Goal: Task Accomplishment & Management: Manage account settings

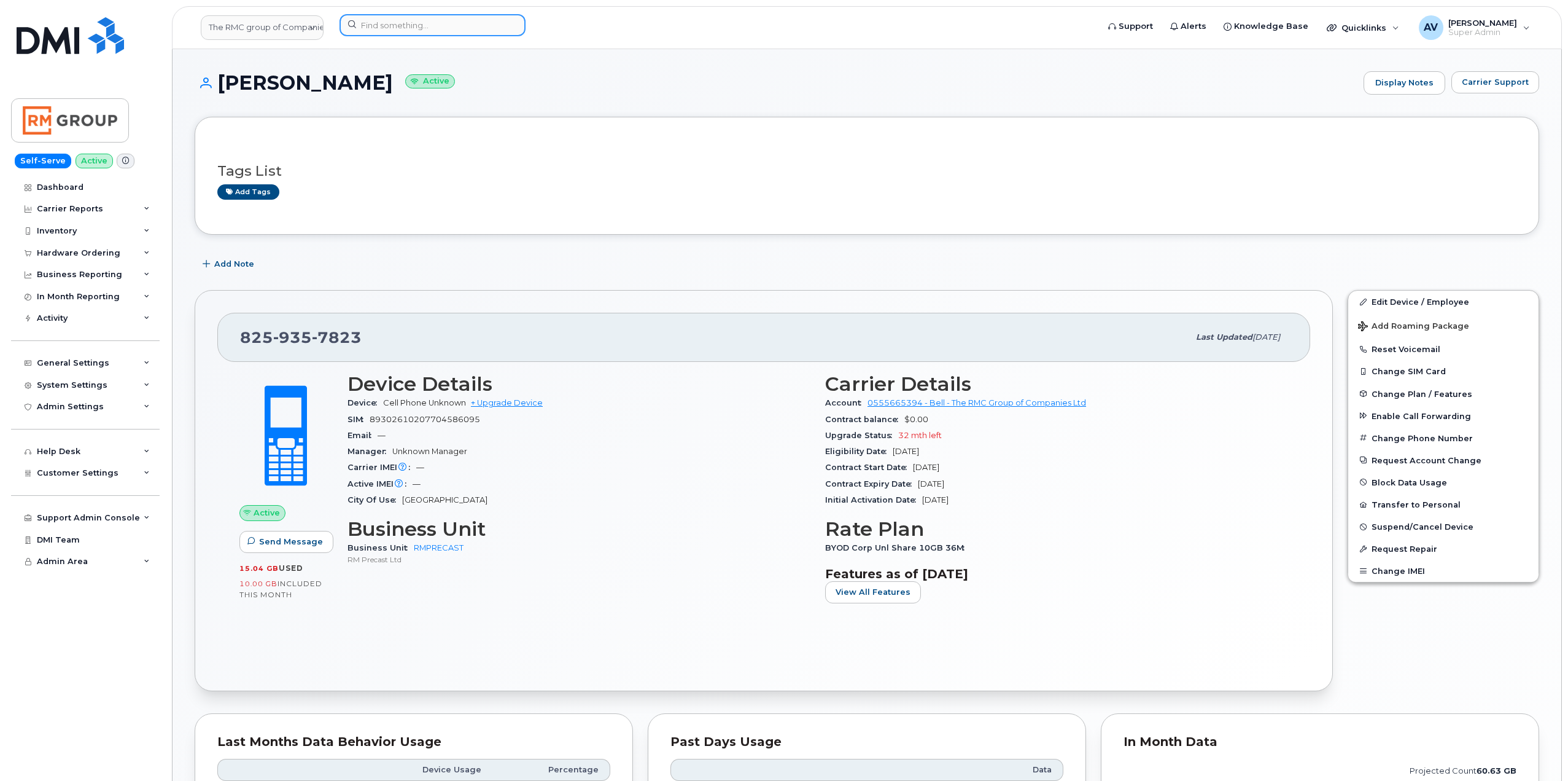
click at [481, 23] on input at bounding box center [432, 25] width 186 height 22
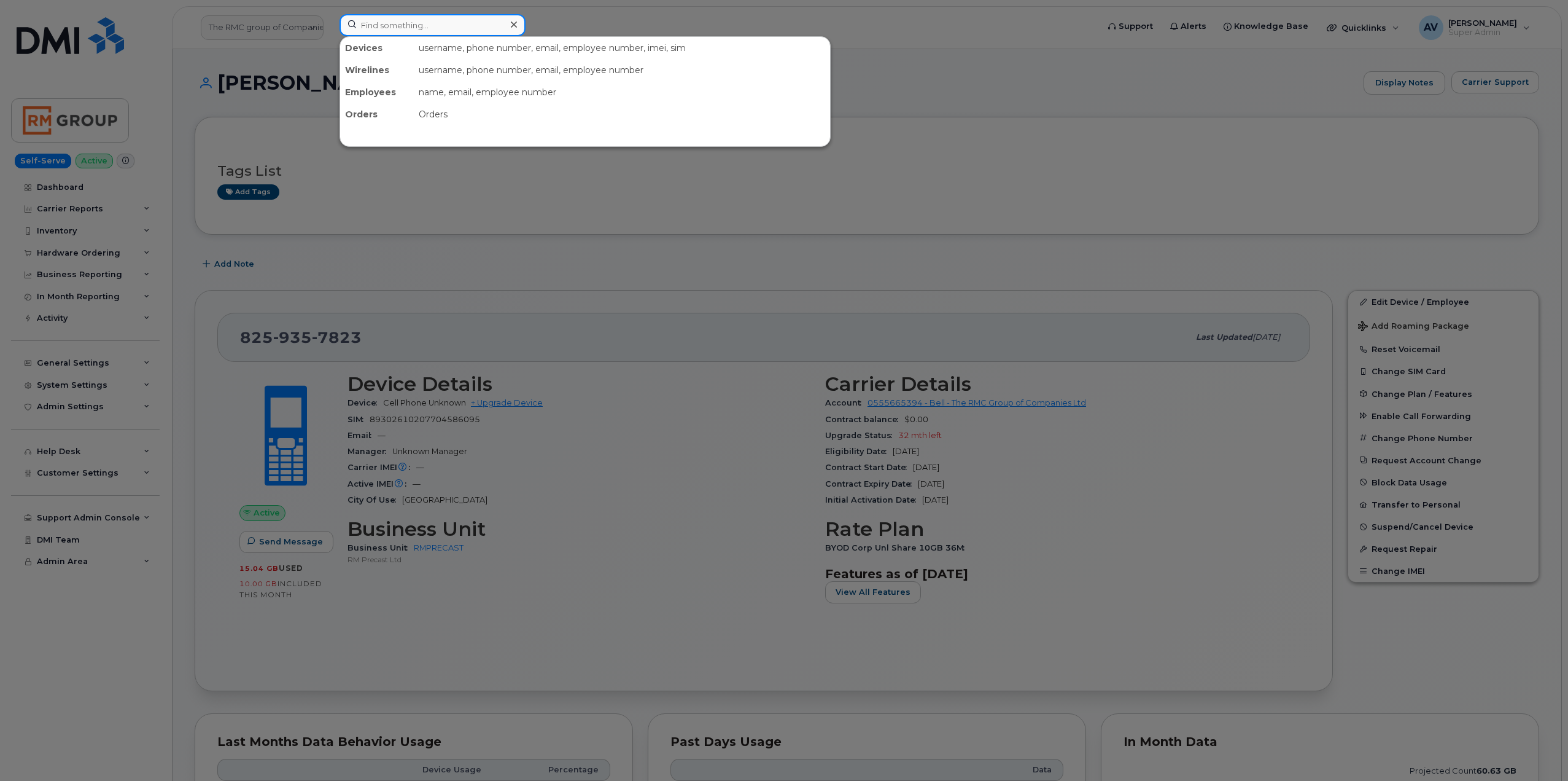
paste input "956) 298-1784"
type input "956) 298-1784"
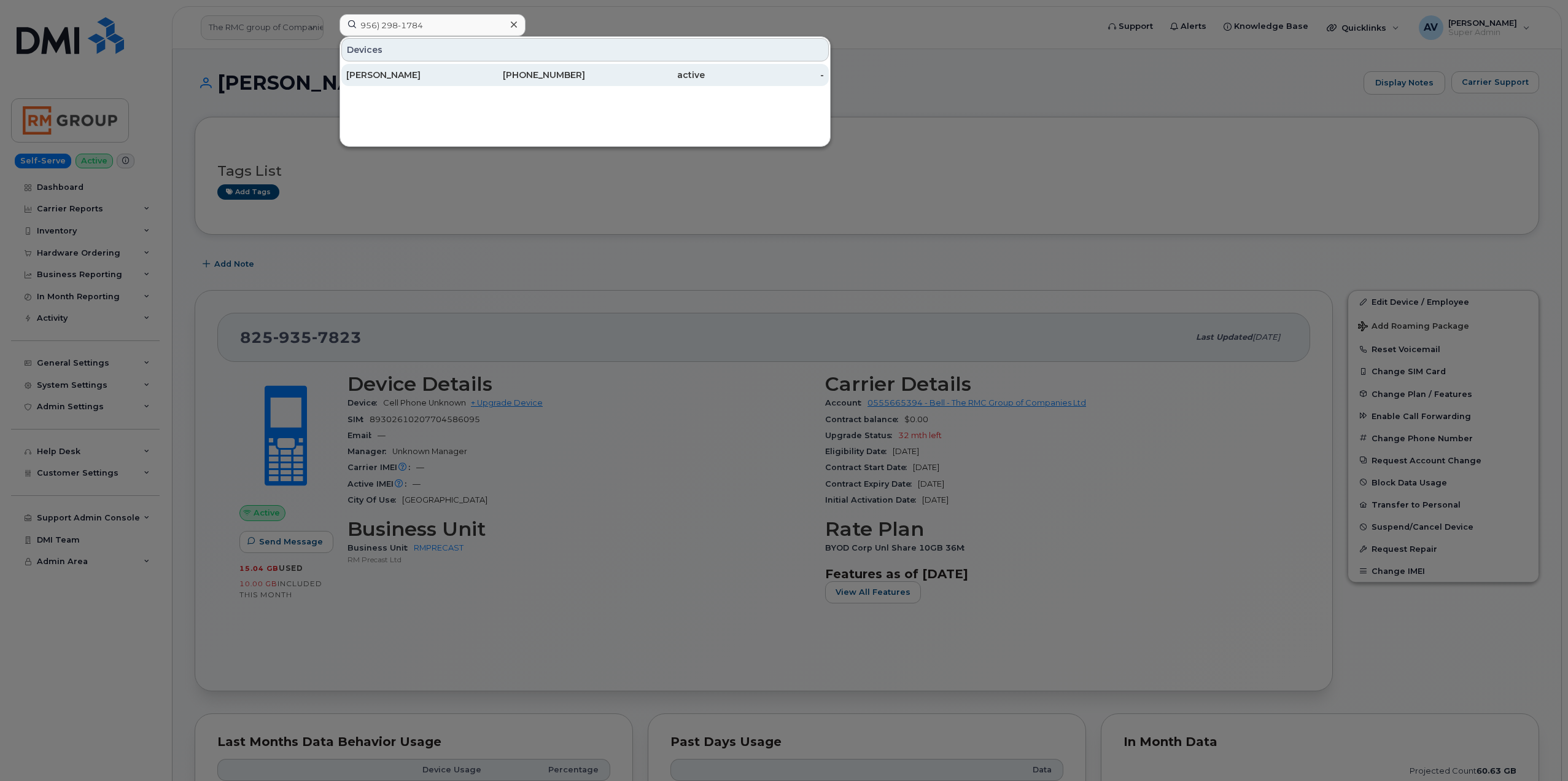
click at [493, 77] on div "956-298-1784" at bounding box center [526, 75] width 120 height 12
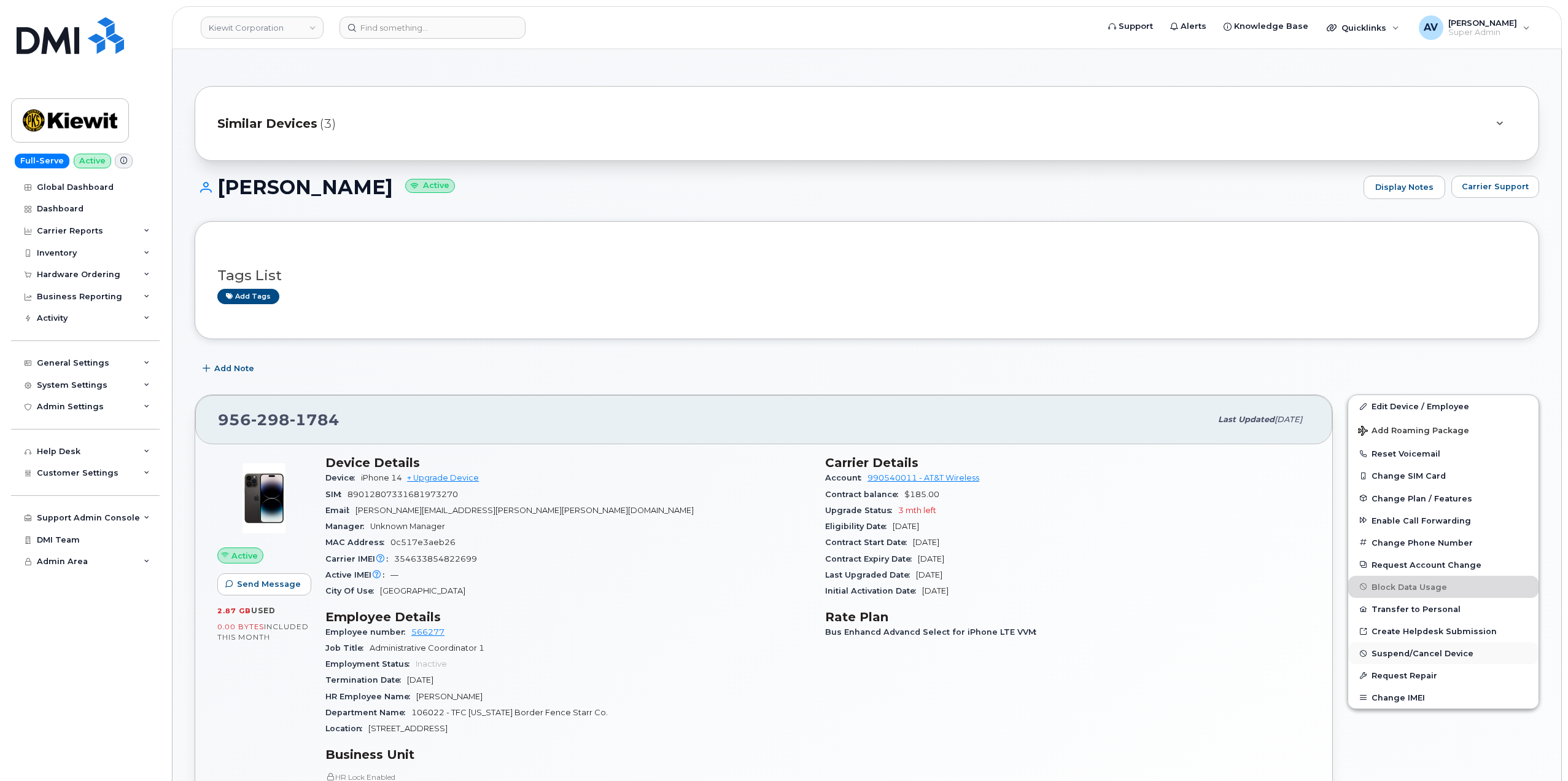
click at [1422, 651] on span "Suspend/Cancel Device" at bounding box center [1422, 653] width 102 height 9
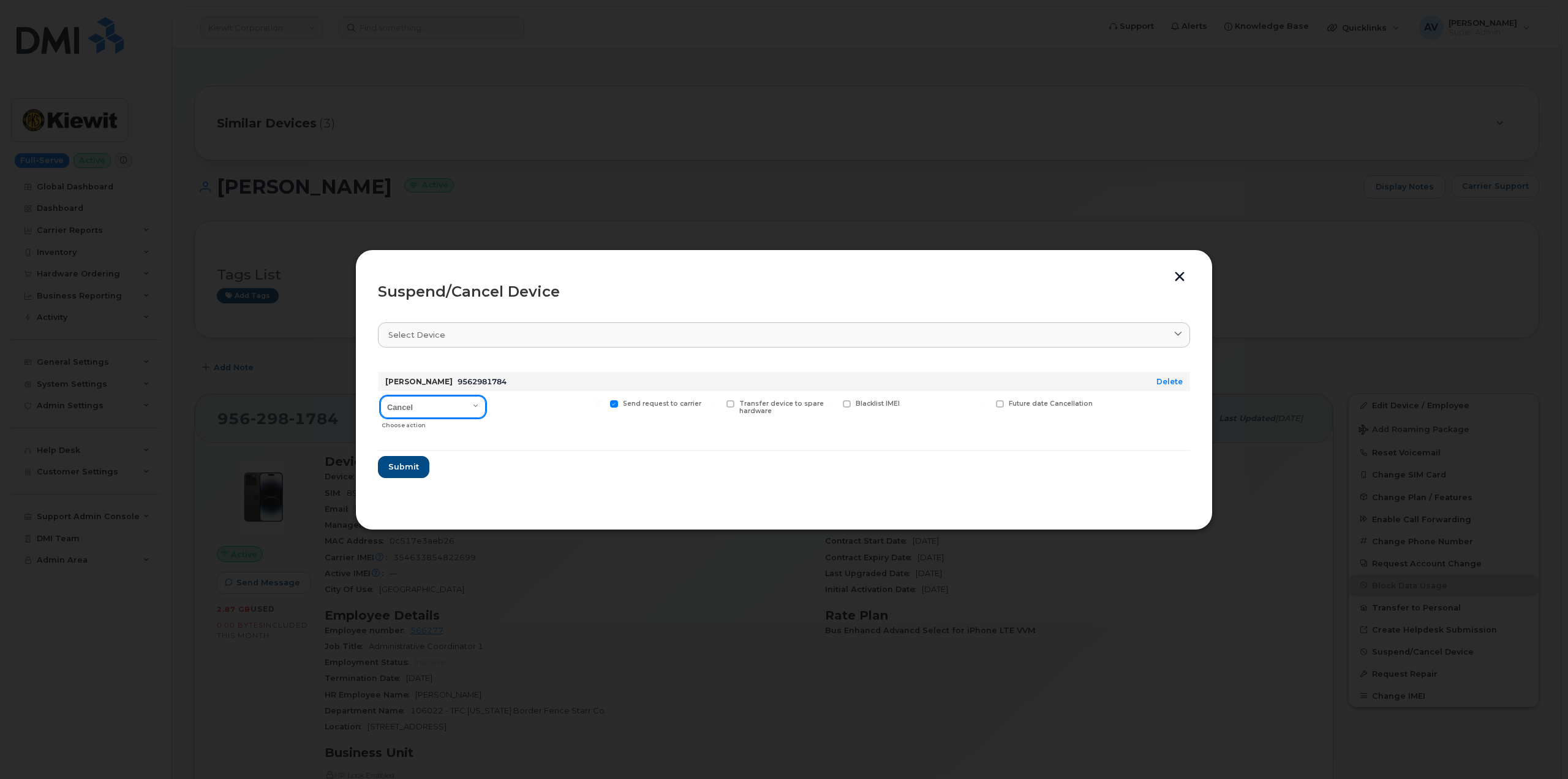
click at [441, 400] on select "Cancel Suspend - Reduced Rate Suspend - Full Rate Suspend - Lost Device/Stolen …" at bounding box center [433, 406] width 105 height 22
select select "[object Object]"
click at [380, 396] on select "Cancel Suspend - Reduced Rate Suspend - Full Rate Suspend - Lost Device/Stolen …" at bounding box center [433, 406] width 105 height 22
click at [402, 466] on span "Submit" at bounding box center [403, 466] width 30 height 11
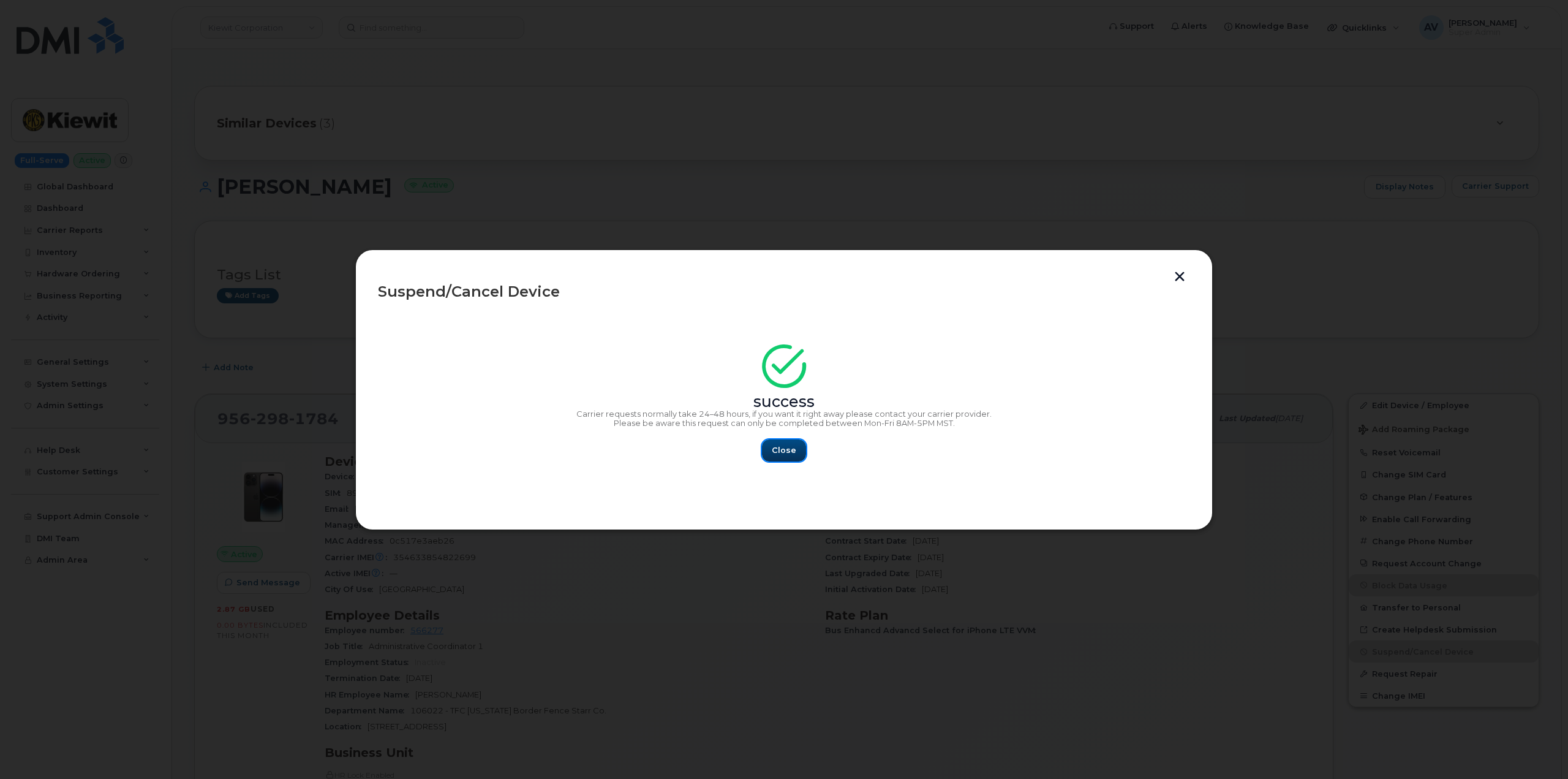
click at [792, 450] on span "Close" at bounding box center [784, 449] width 24 height 11
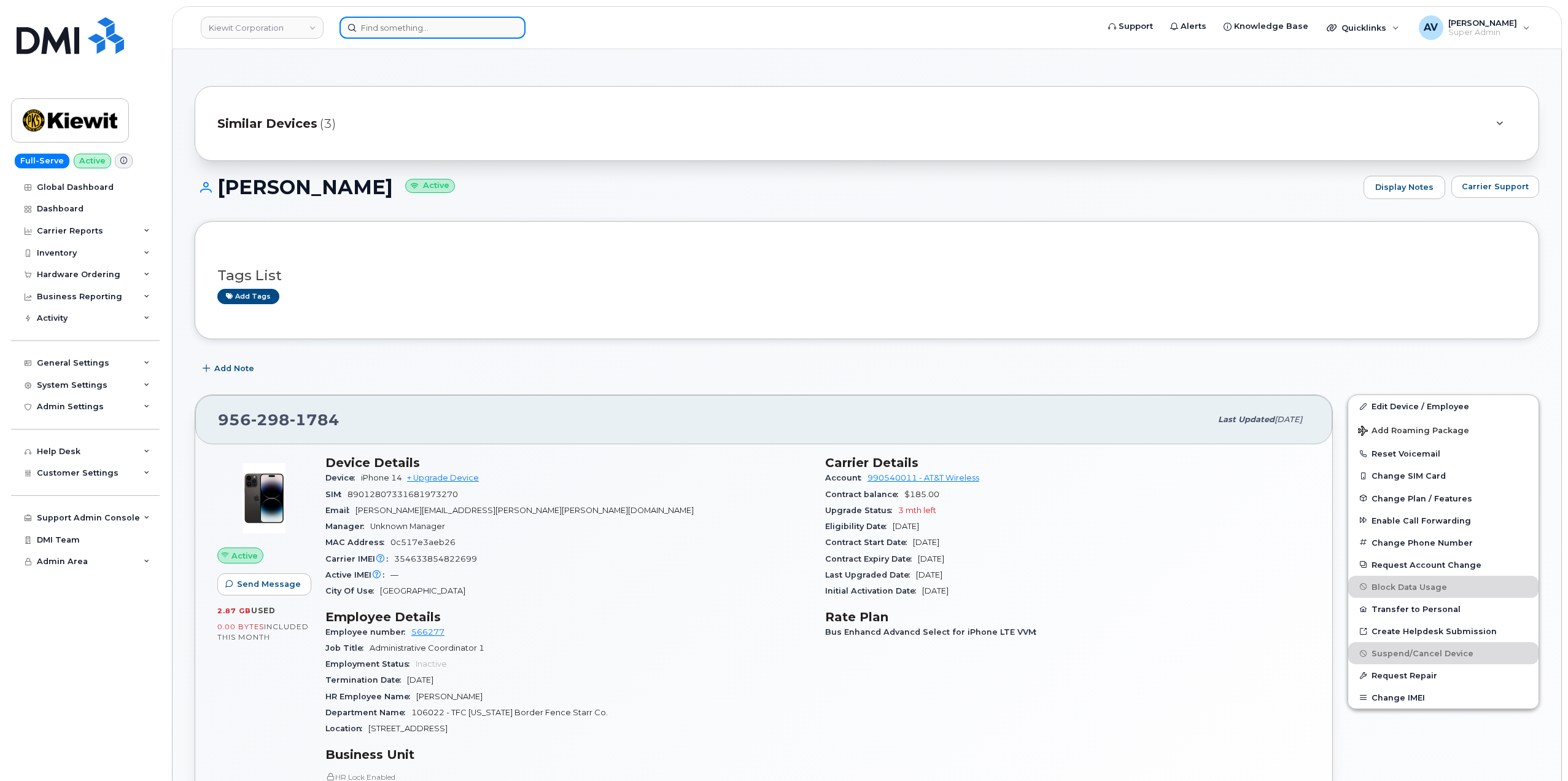
click at [492, 24] on input at bounding box center [432, 27] width 186 height 22
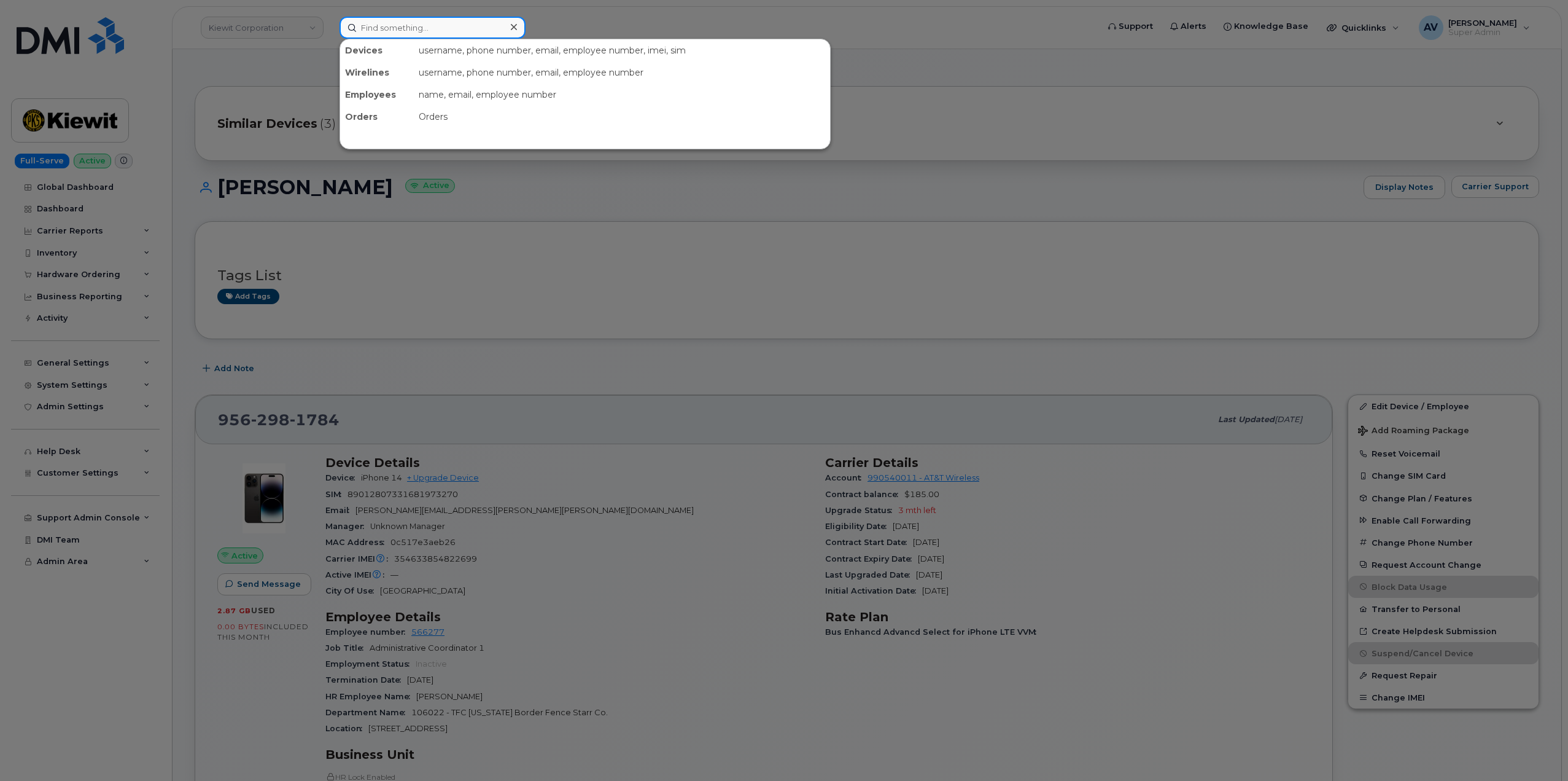
paste input "704) 248-1894"
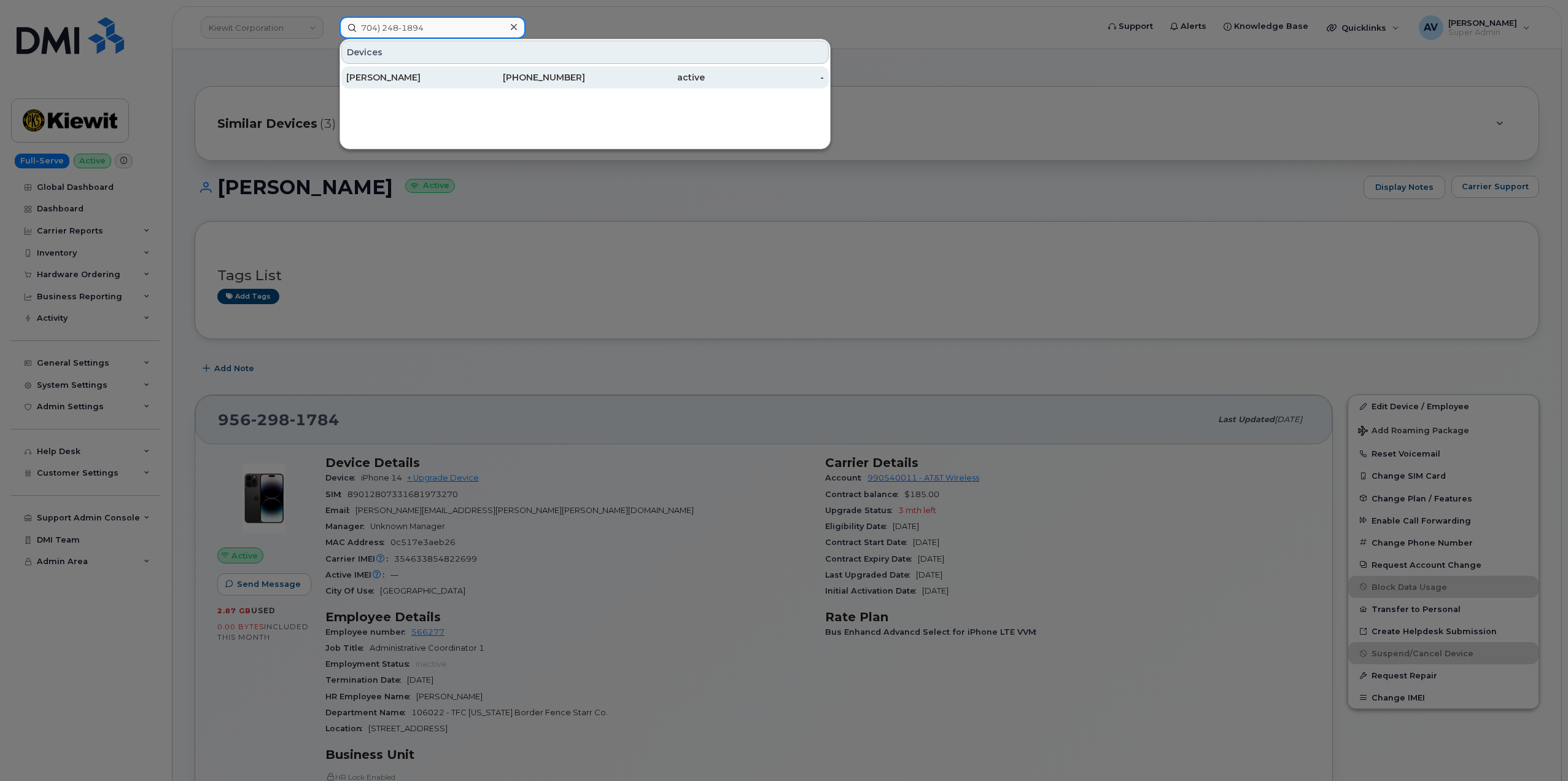
type input "704) 248-1894"
click at [487, 77] on div "704-248-1894" at bounding box center [526, 77] width 120 height 12
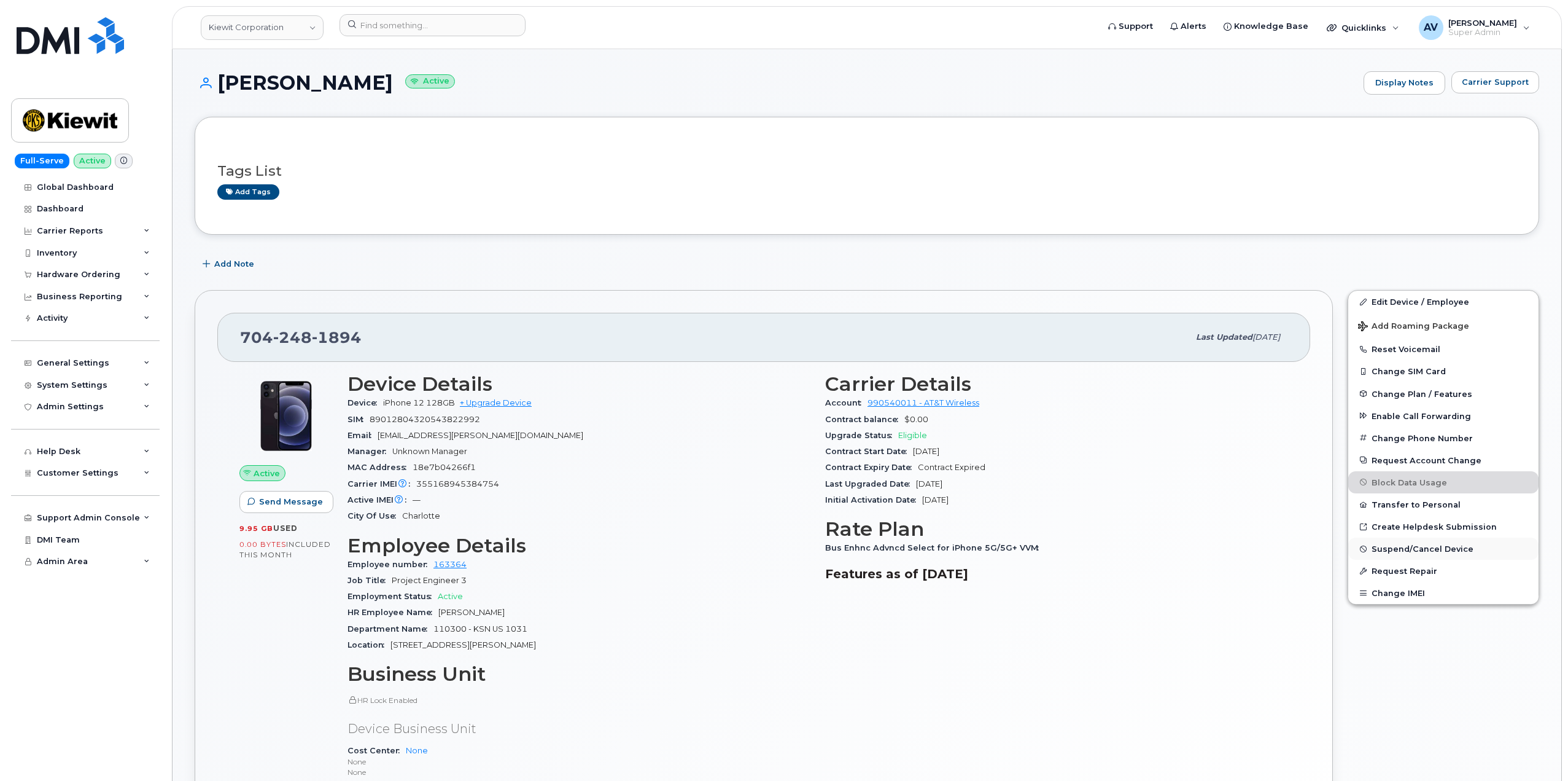
click at [1419, 546] on span "Suspend/Cancel Device" at bounding box center [1422, 549] width 102 height 9
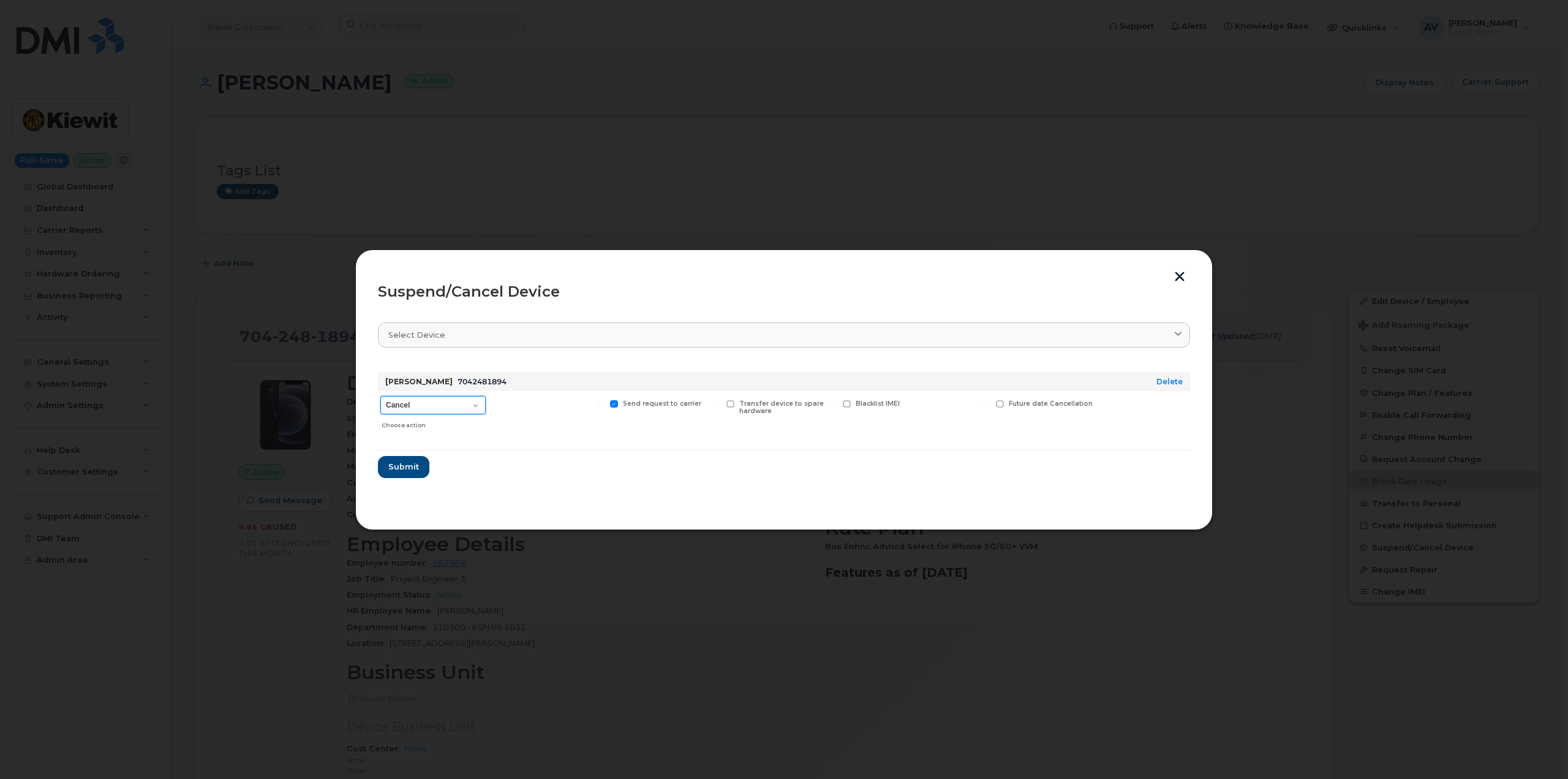
click at [444, 406] on select "Cancel Suspend - Reduced Rate Suspend - Full Rate Suspend - Lost Device/Stolen …" at bounding box center [433, 405] width 105 height 18
select select "[object Object]"
click at [380, 396] on select "Cancel Suspend - Reduced Rate Suspend - Full Rate Suspend - Lost Device/Stolen …" at bounding box center [433, 405] width 105 height 18
click at [418, 463] on button "Submit" at bounding box center [403, 467] width 50 height 22
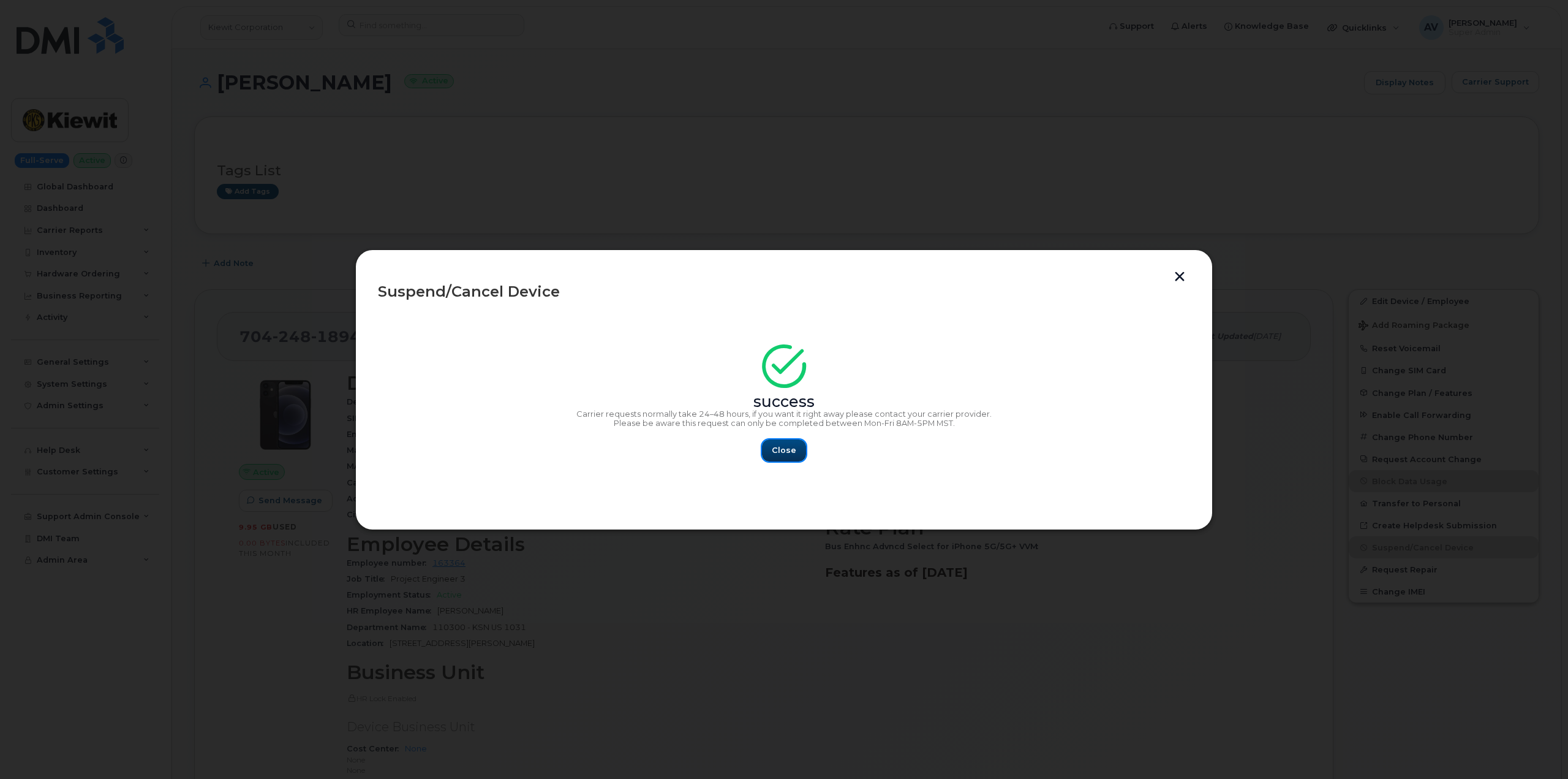
click at [789, 448] on span "Close" at bounding box center [784, 449] width 24 height 11
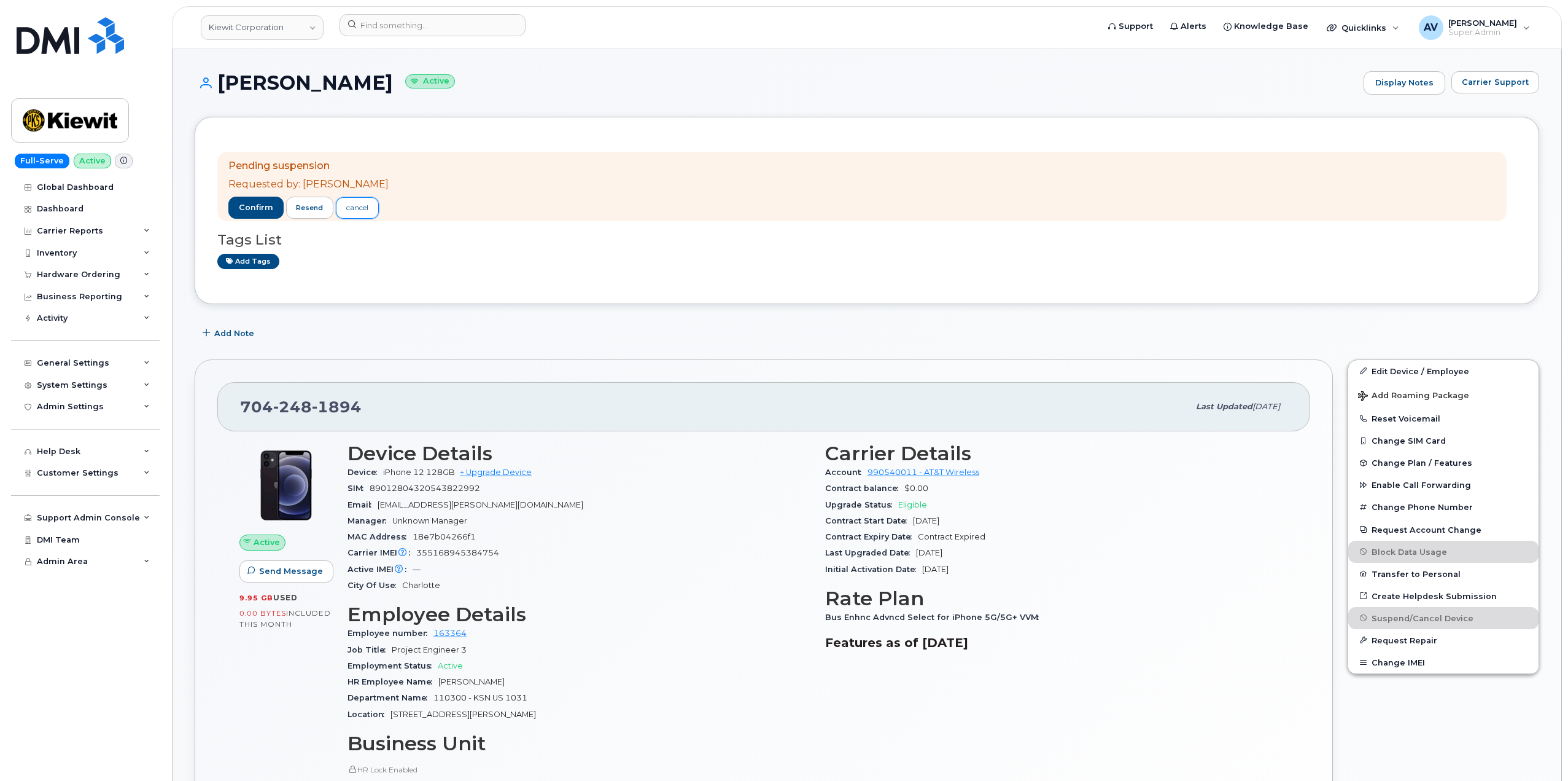
drag, startPoint x: 349, startPoint y: 207, endPoint x: 355, endPoint y: 209, distance: 6.3
click at [349, 207] on div "cancel" at bounding box center [357, 207] width 22 height 11
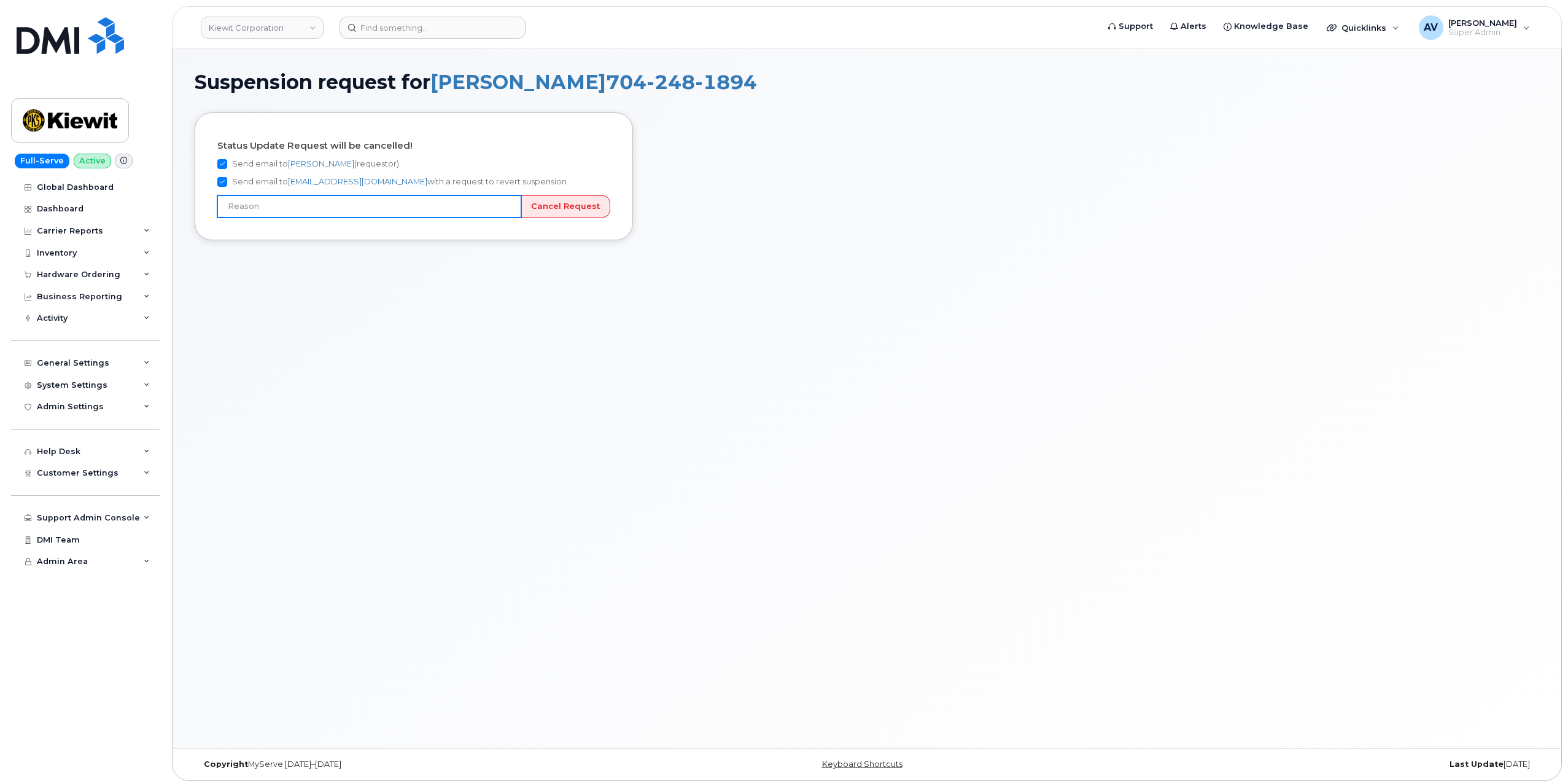
click at [441, 206] on input "text" at bounding box center [369, 206] width 304 height 22
type input "User still using device"
click at [580, 207] on input "Cancel Request" at bounding box center [566, 207] width 90 height 23
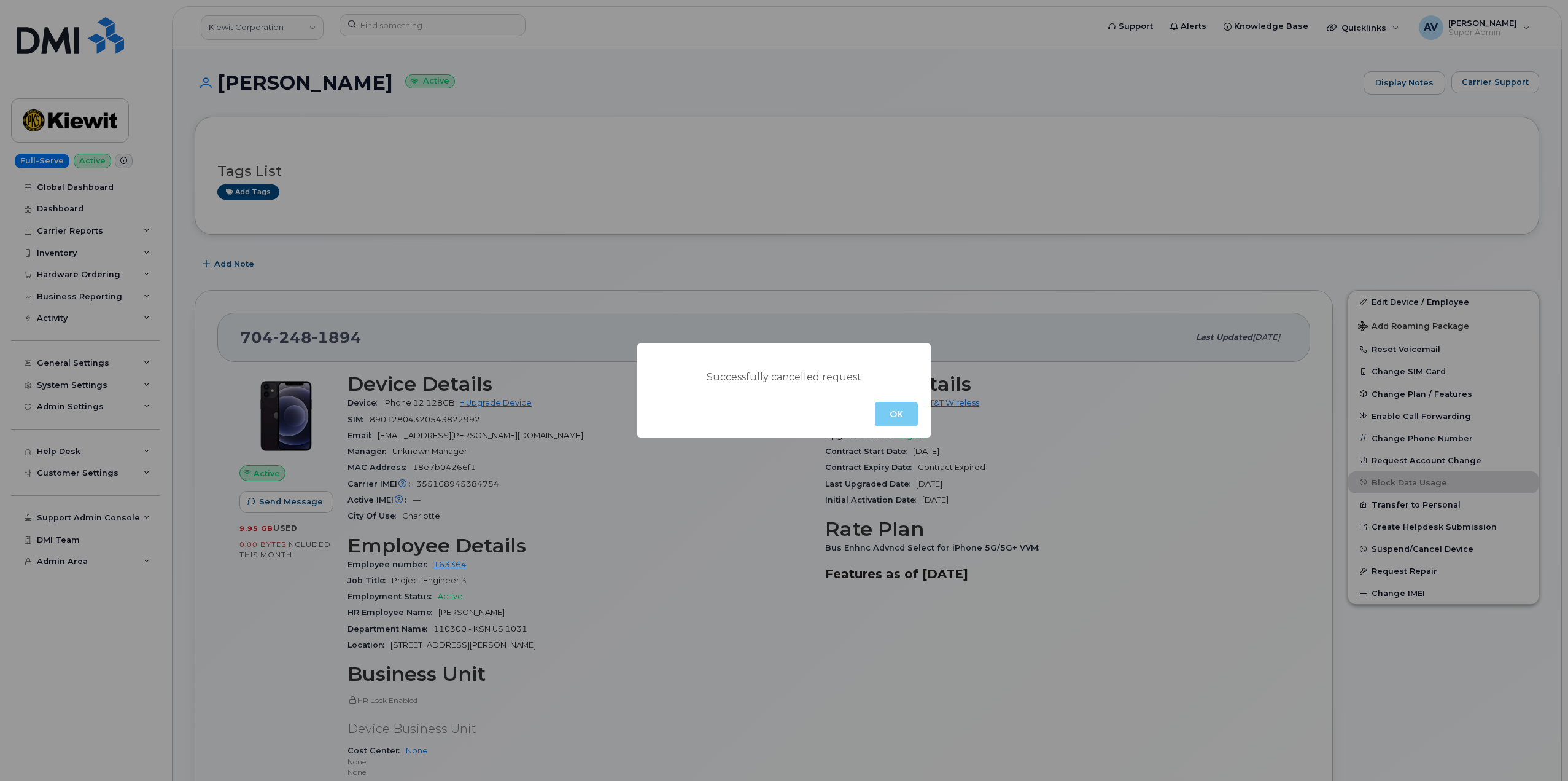
click at [905, 416] on button "OK" at bounding box center [896, 414] width 43 height 24
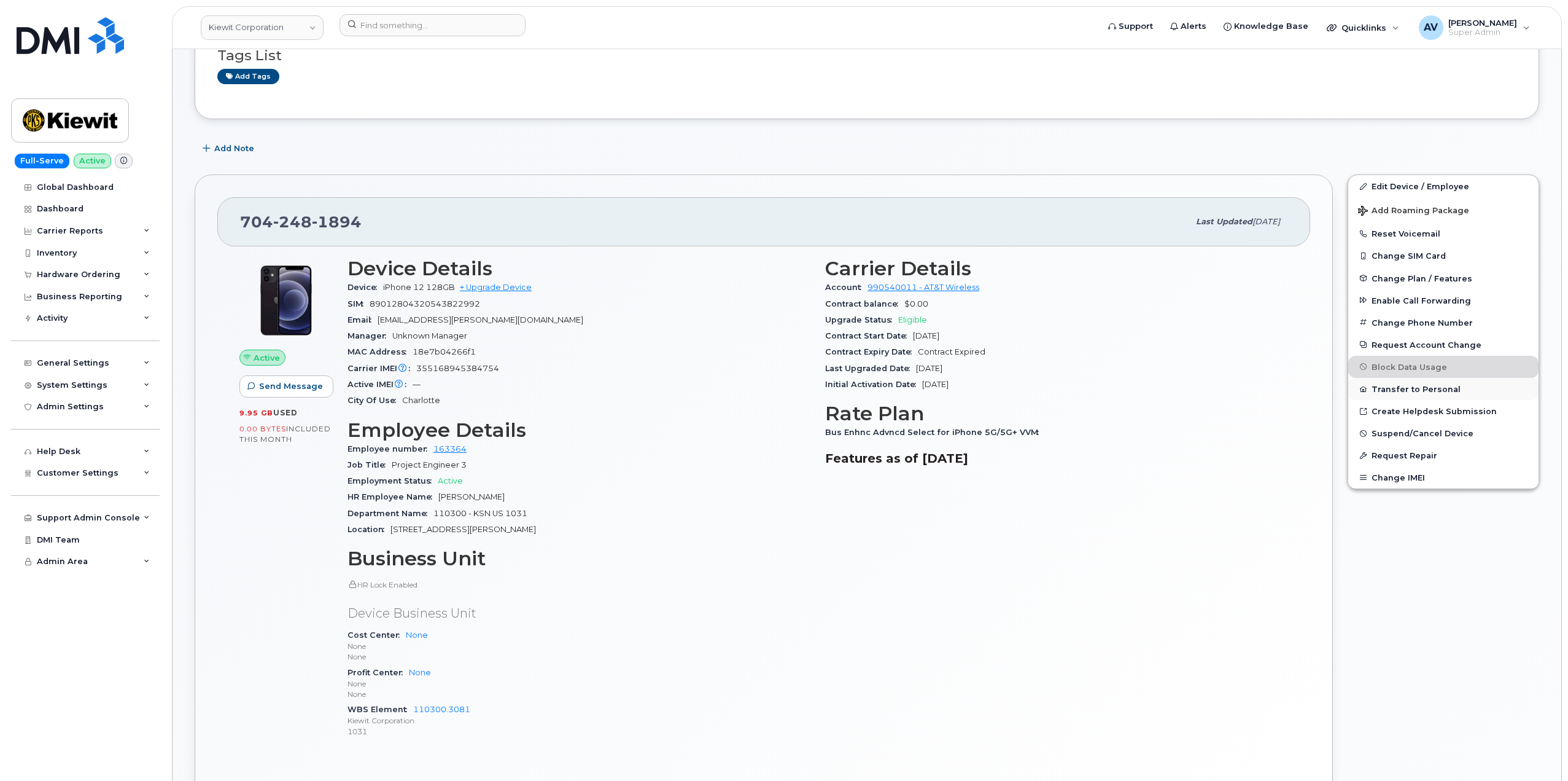
scroll to position [123, 0]
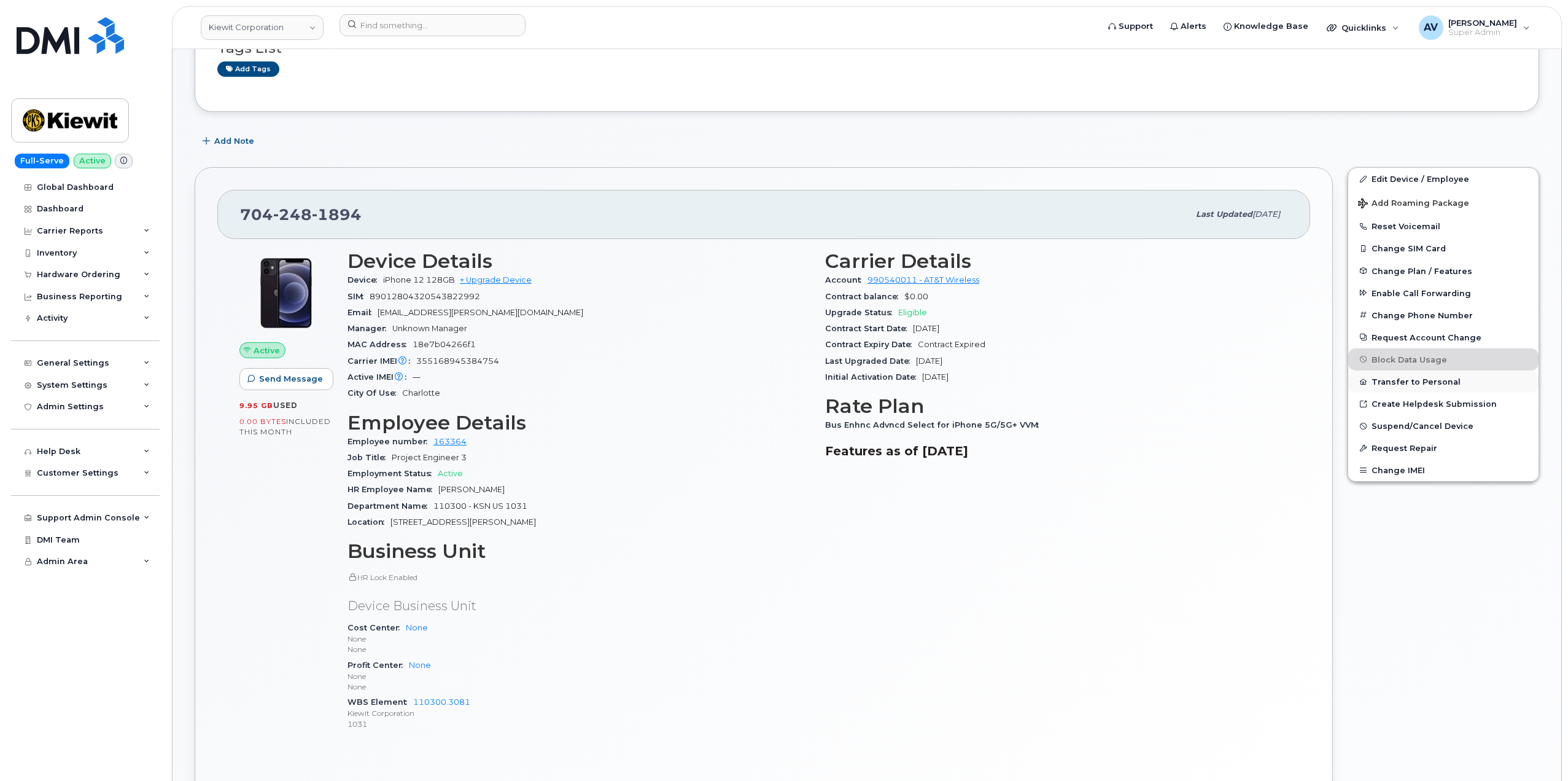
click at [1436, 379] on button "Transfer to Personal" at bounding box center [1443, 381] width 191 height 22
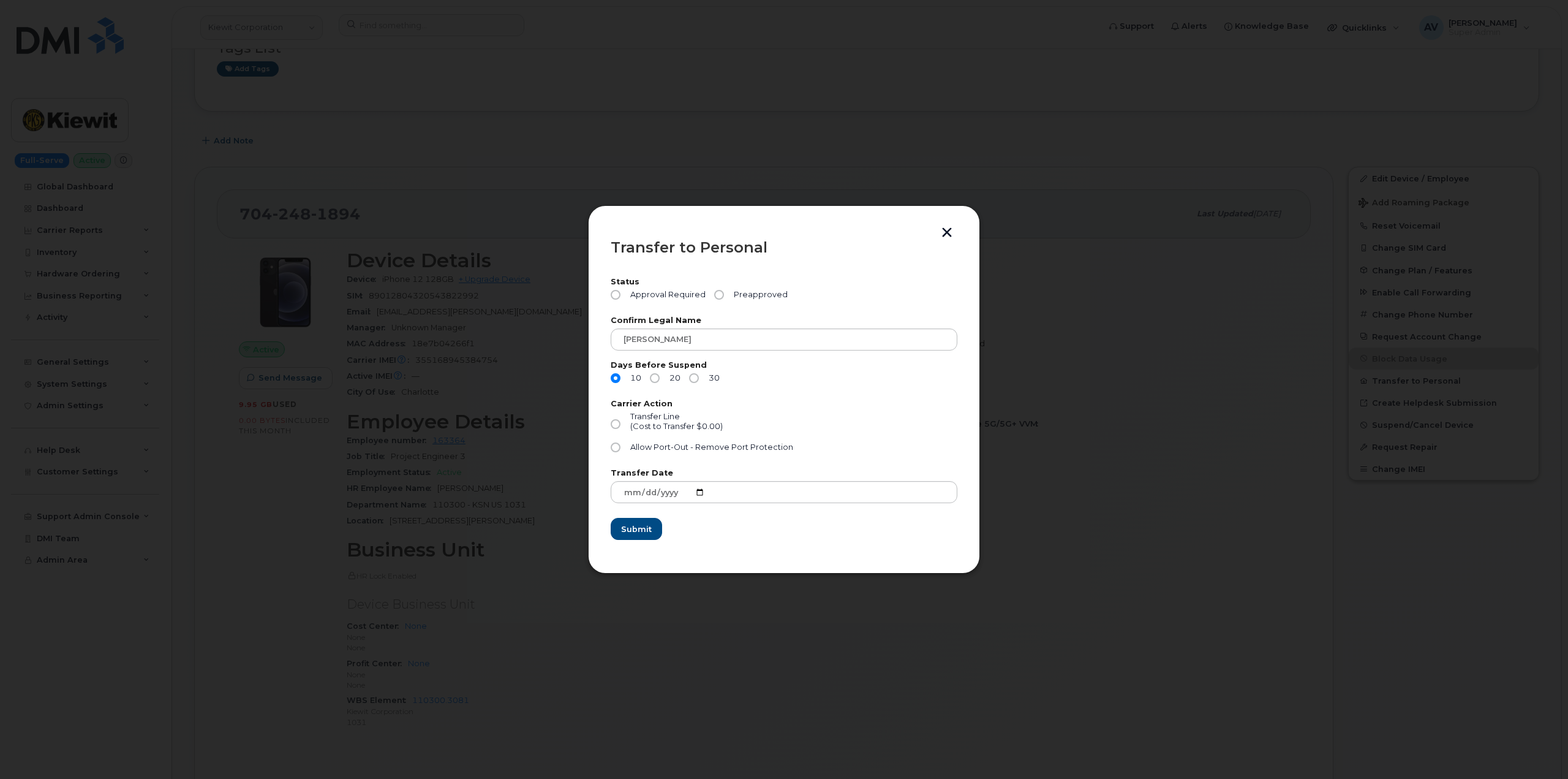
click at [949, 231] on button "button" at bounding box center [947, 233] width 18 height 13
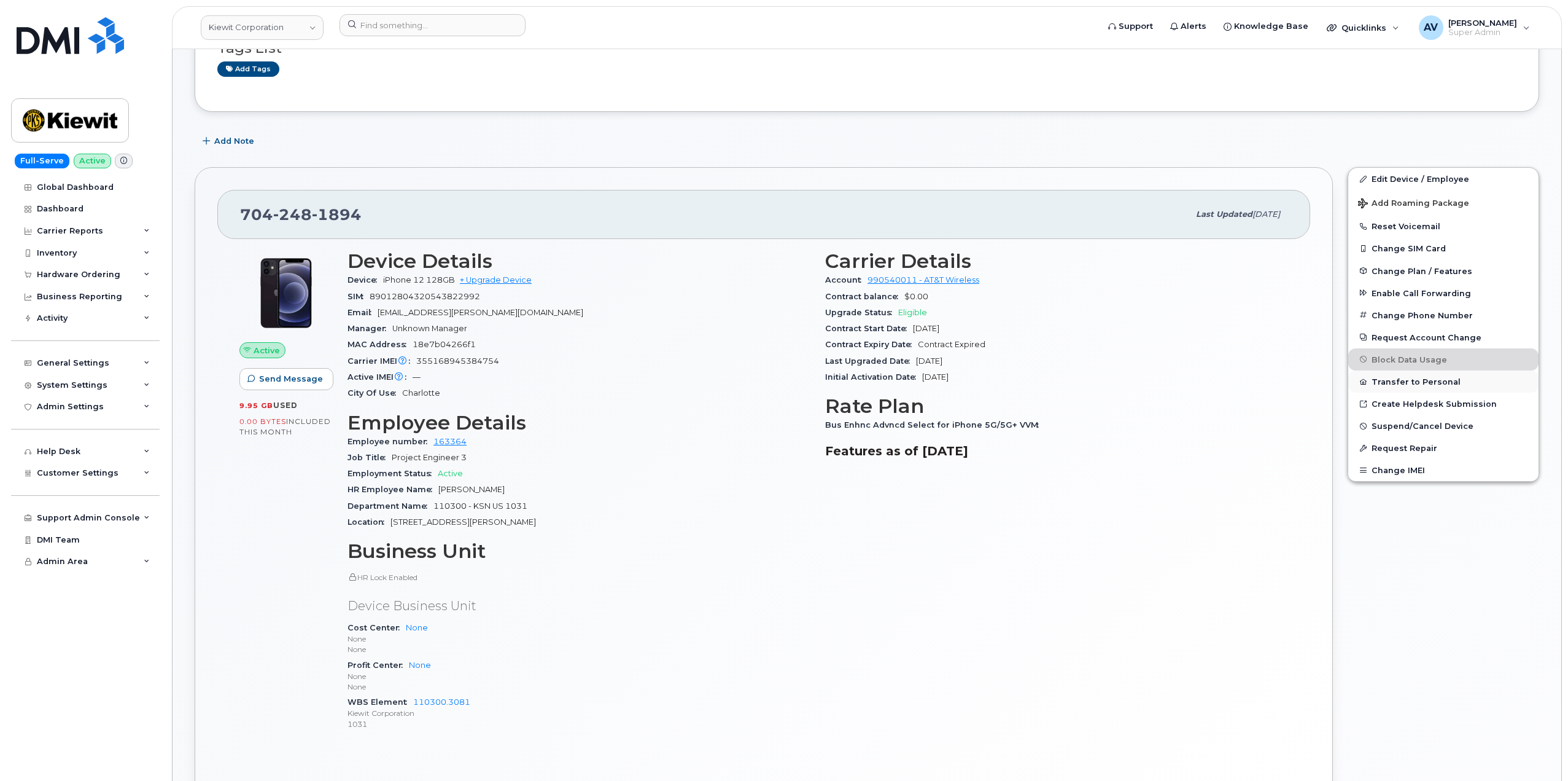
click at [1428, 381] on button "Transfer to Personal" at bounding box center [1443, 381] width 191 height 22
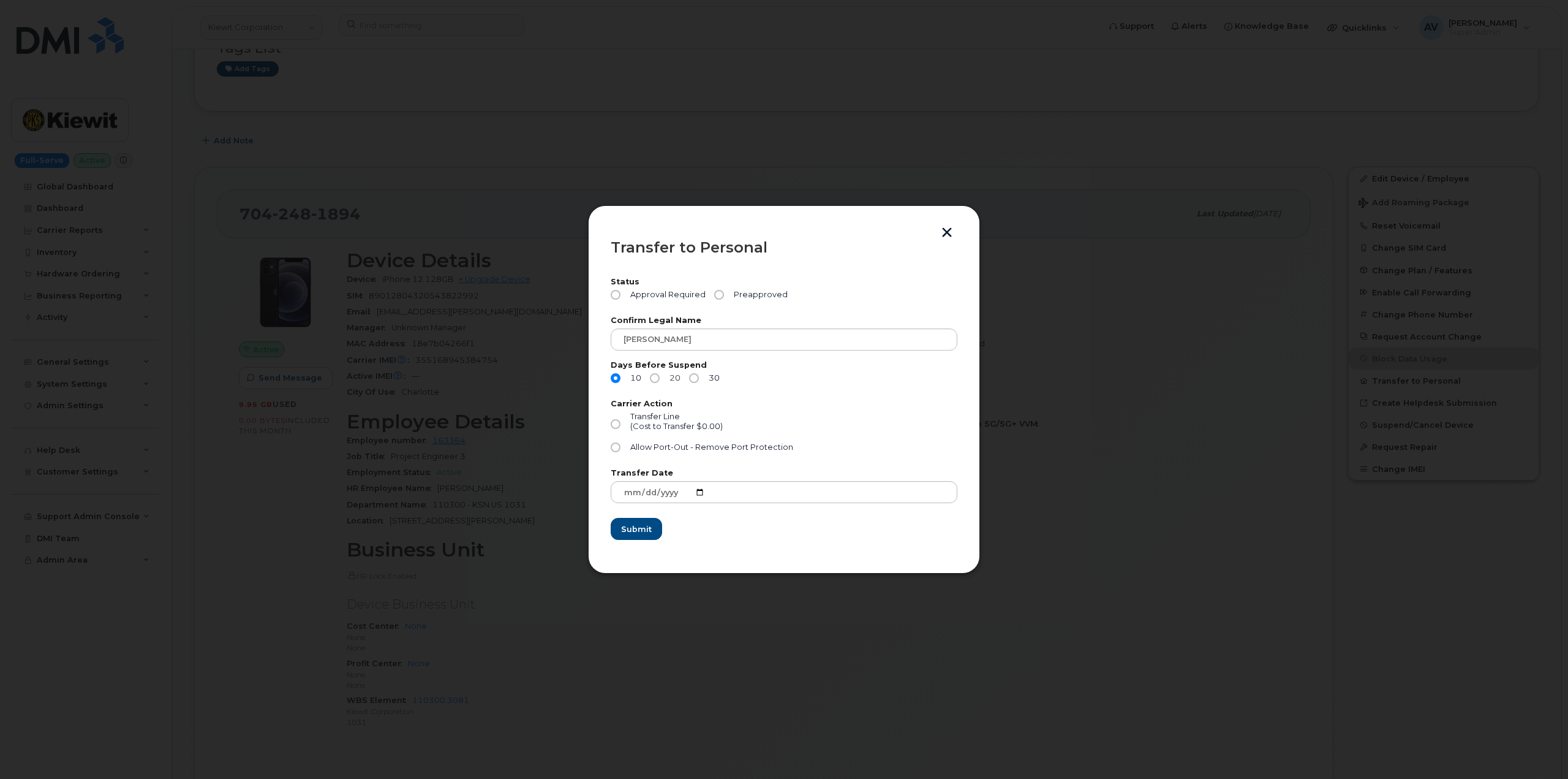
click at [657, 377] on input "20" at bounding box center [654, 377] width 10 height 10
radio input "true"
click at [617, 422] on input "Transfer Line (Cost to Transfer $0.00)" at bounding box center [615, 424] width 10 height 10
radio input "true"
click at [648, 526] on span "Submit" at bounding box center [636, 529] width 30 height 11
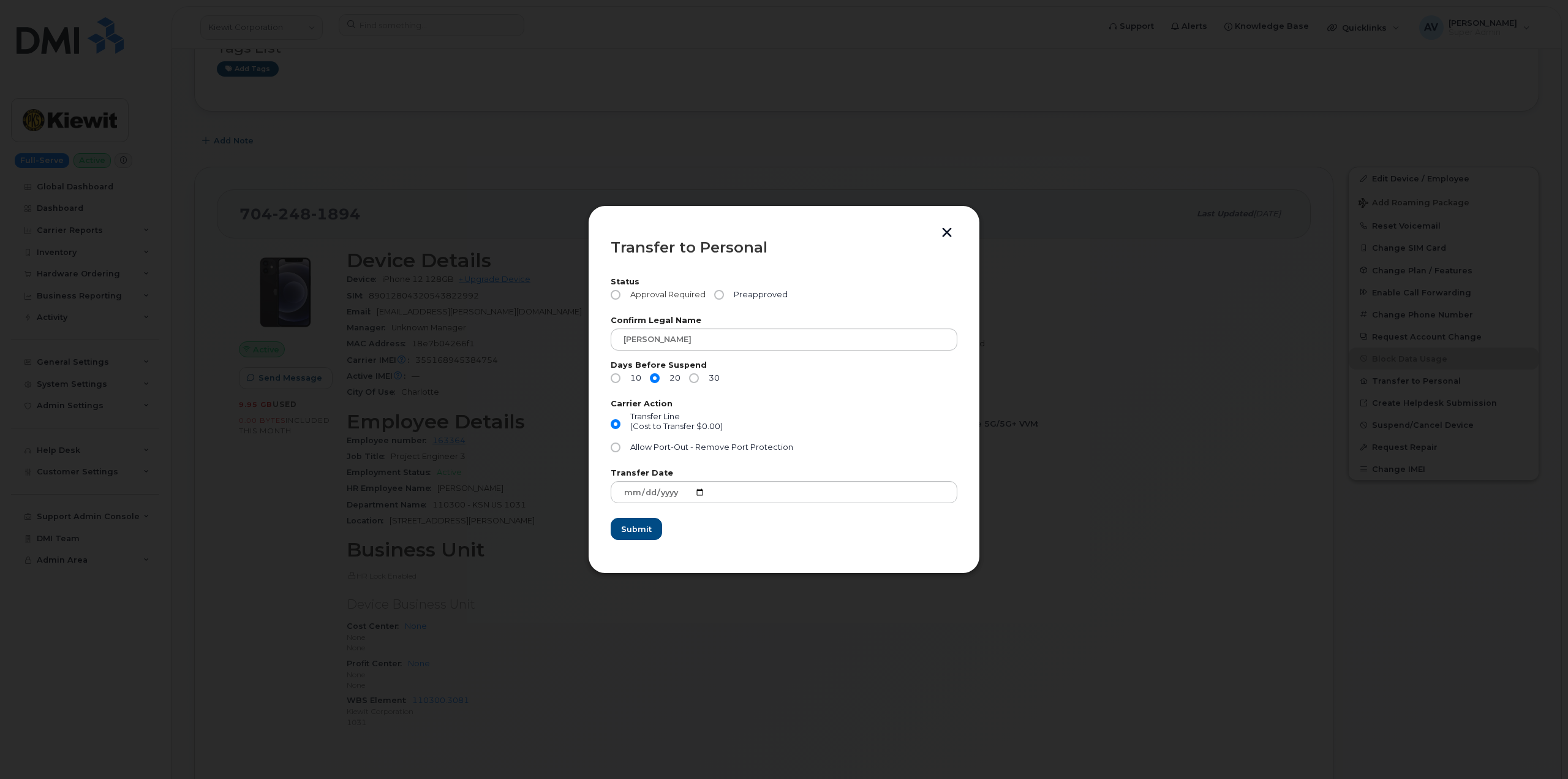
click at [616, 293] on input "Approval Required" at bounding box center [615, 294] width 10 height 10
radio input "true"
click at [636, 527] on span "Submit" at bounding box center [636, 529] width 30 height 11
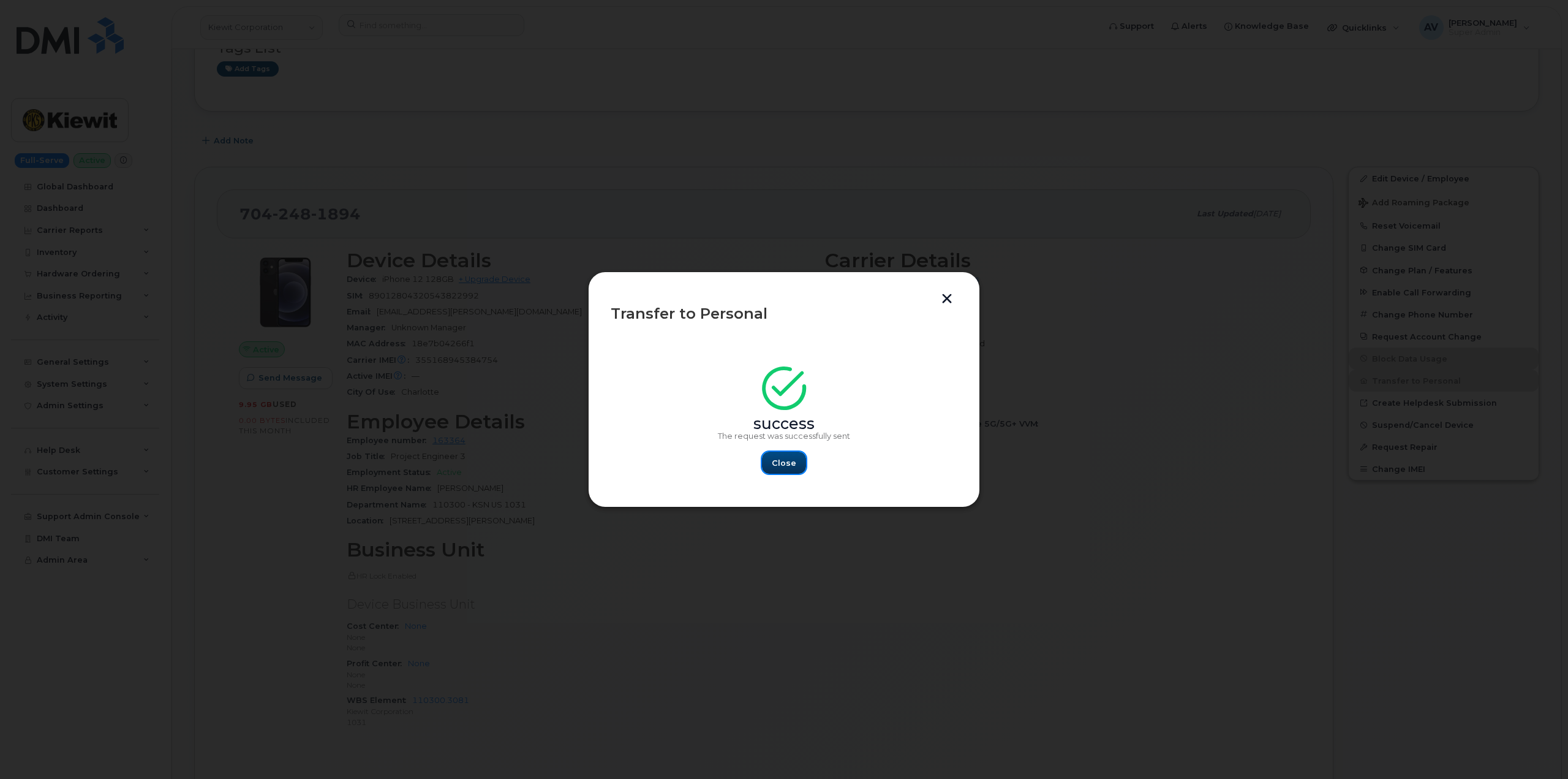
click at [798, 461] on button "Close" at bounding box center [784, 462] width 44 height 22
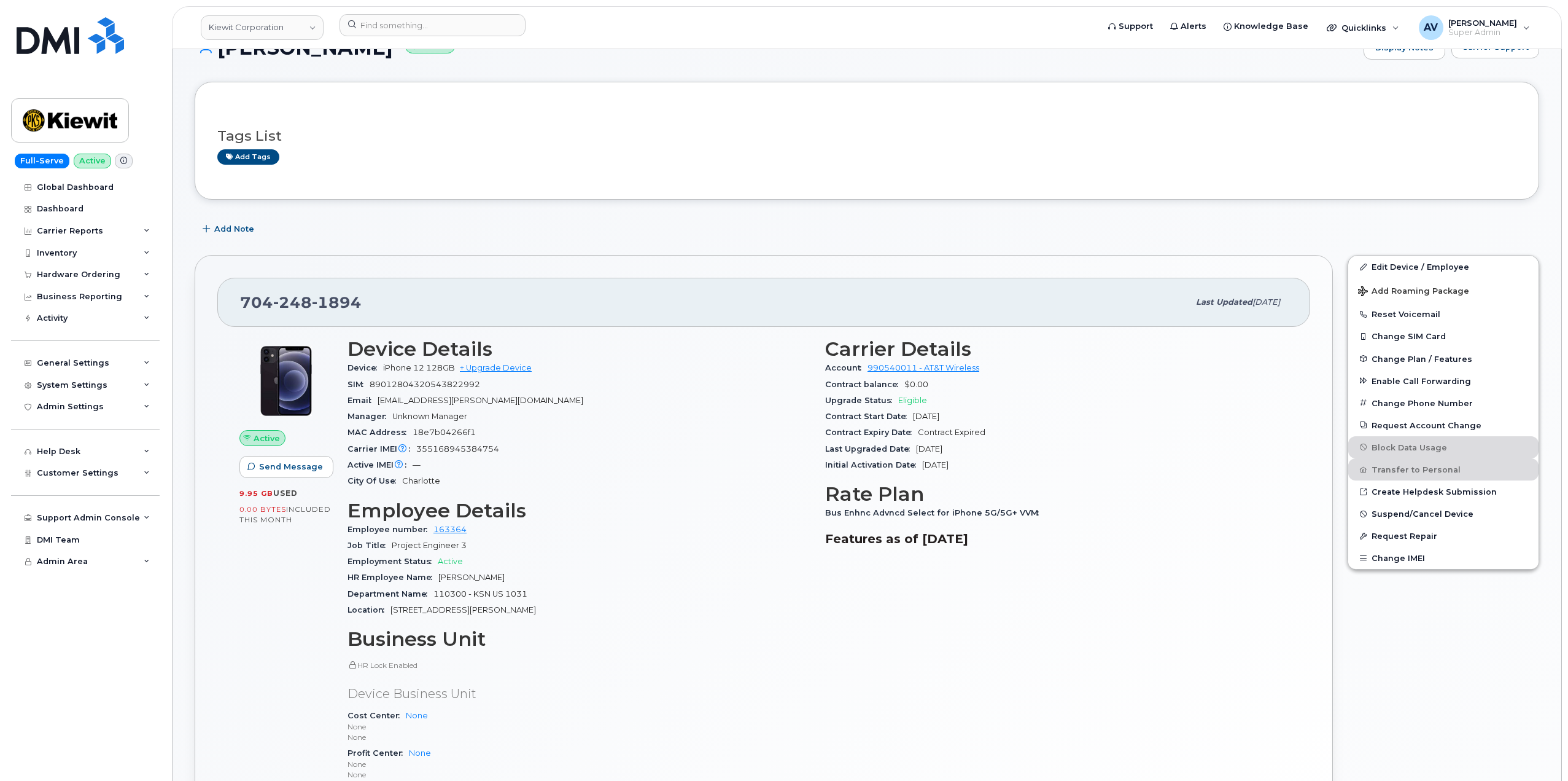
scroll to position [0, 0]
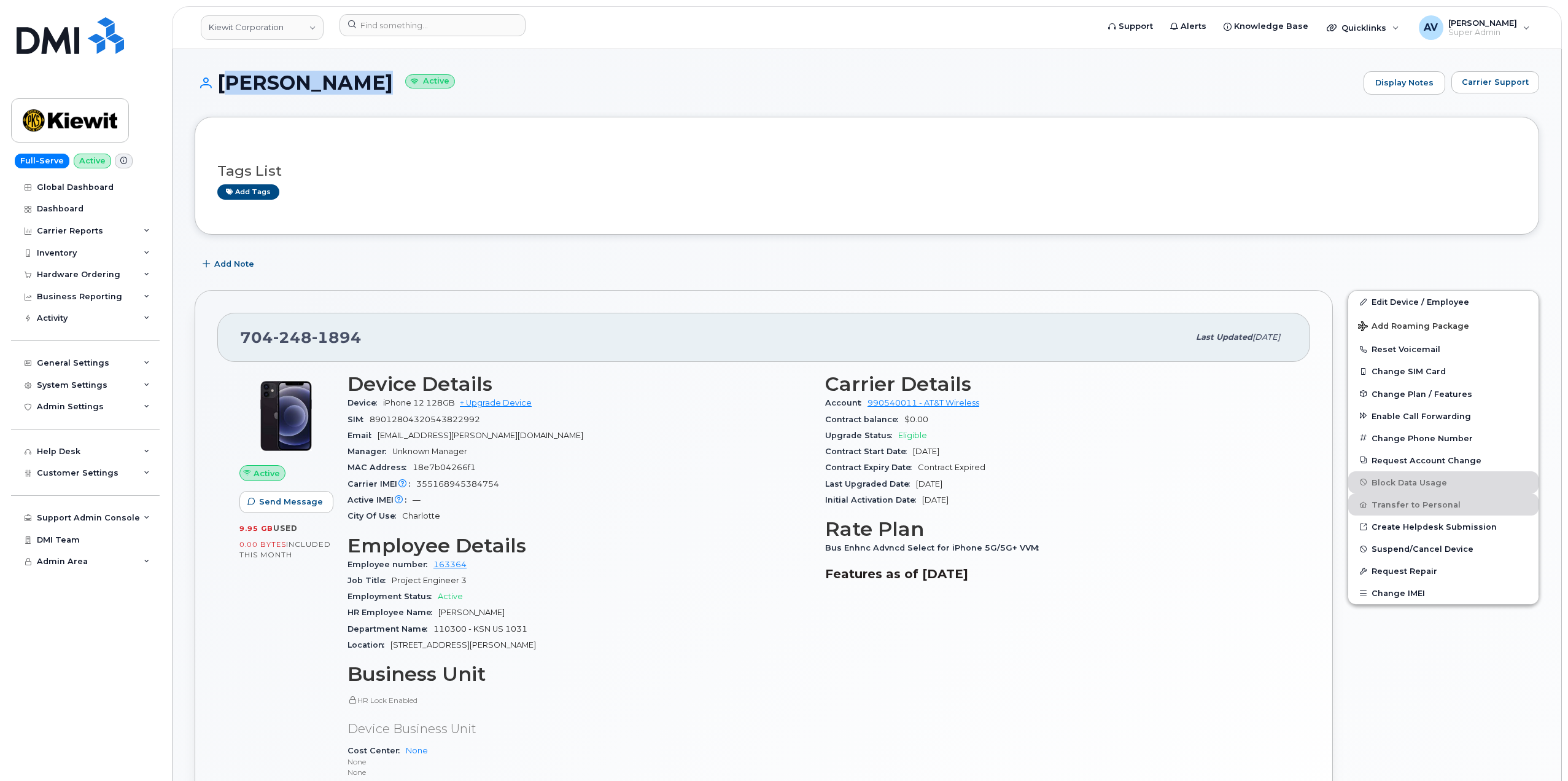
drag, startPoint x: 219, startPoint y: 75, endPoint x: 388, endPoint y: 80, distance: 169.1
click at [388, 80] on h1 "MANNY AMORES Active" at bounding box center [776, 83] width 1163 height 21
copy h1 "MANNY AMORES"
click at [493, 27] on input at bounding box center [432, 25] width 186 height 22
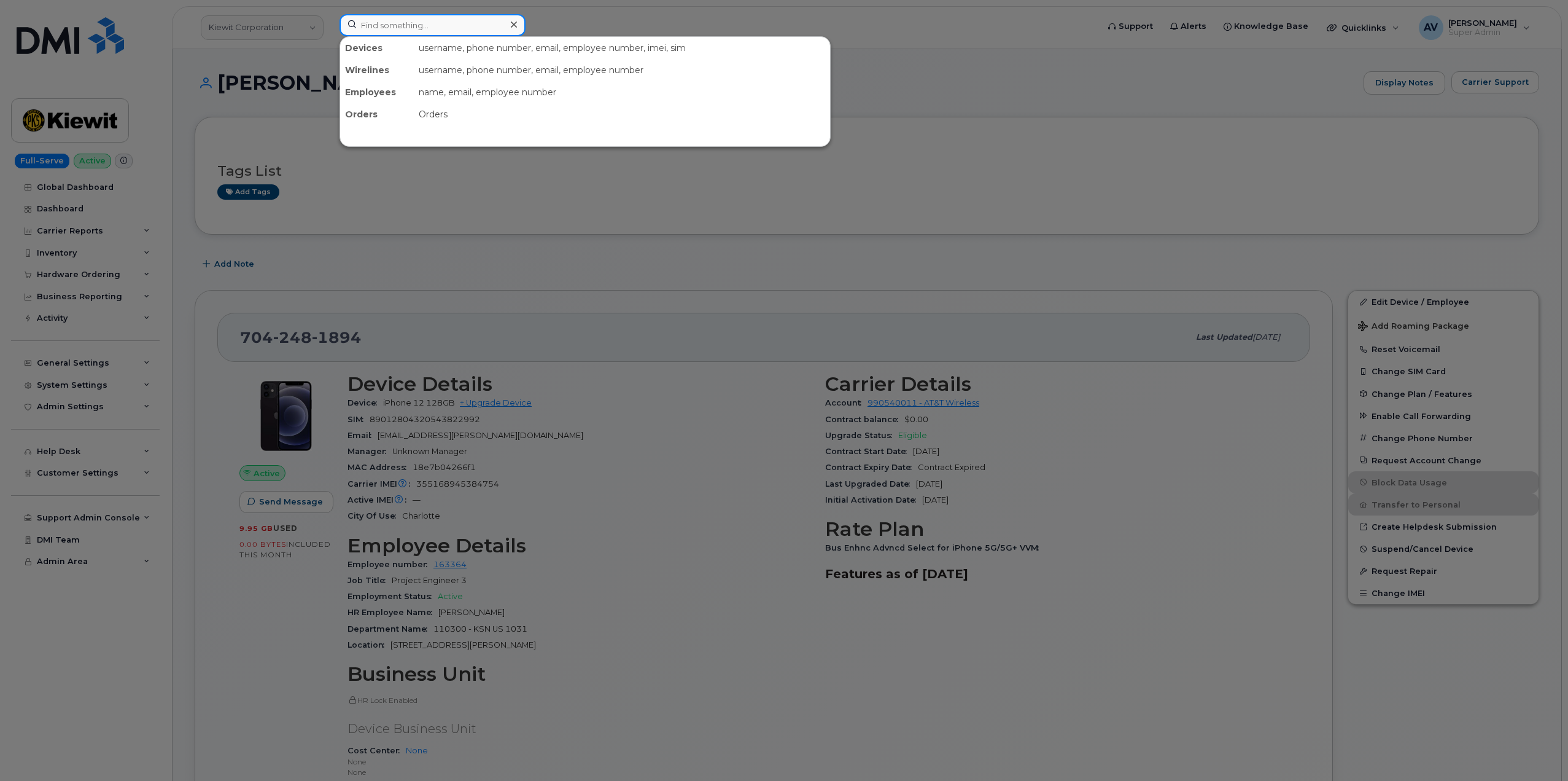
paste input "Candace Chaperon"
type input "Candace Chaperon"
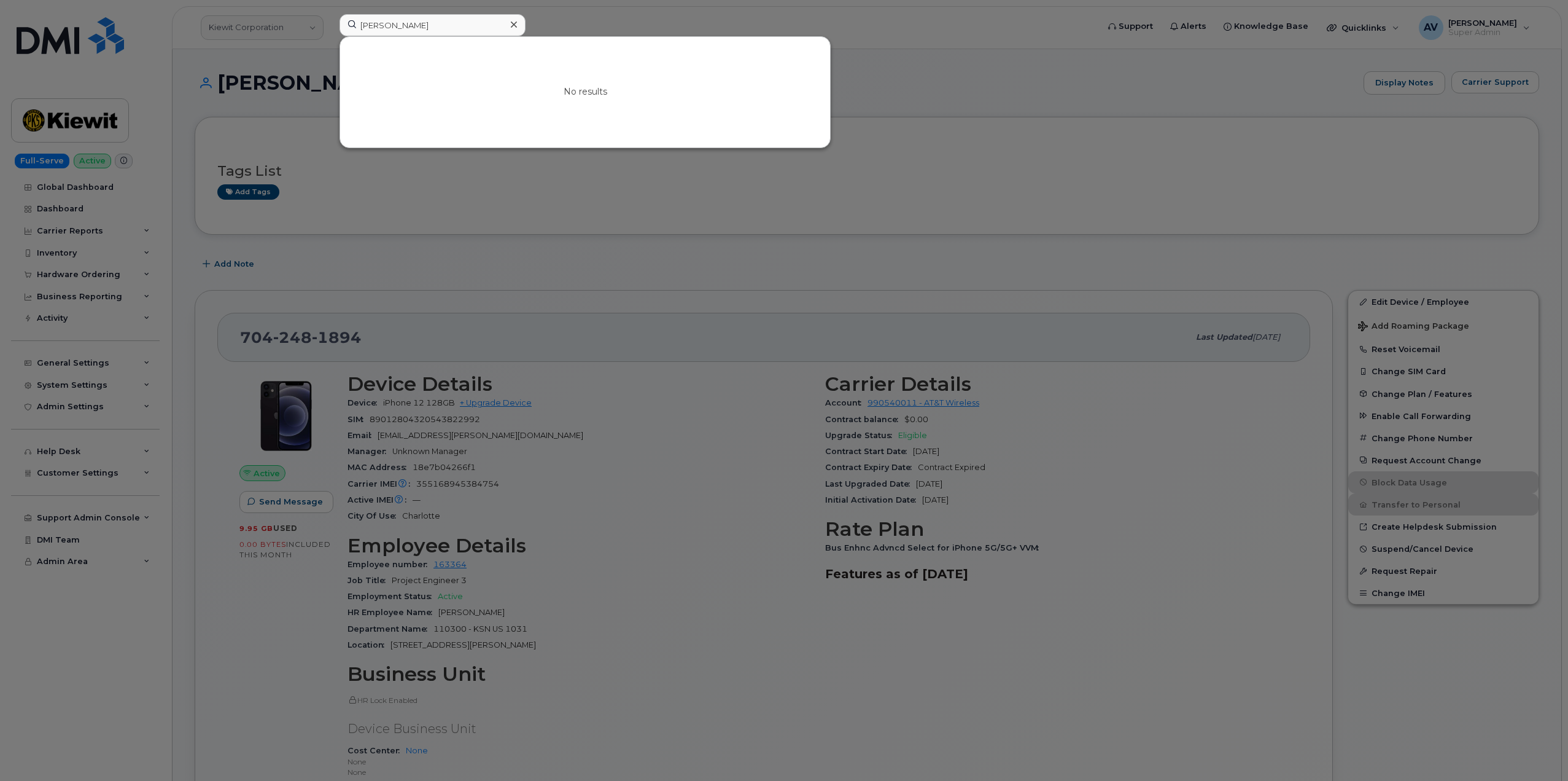
click at [439, 222] on div at bounding box center [784, 390] width 1568 height 781
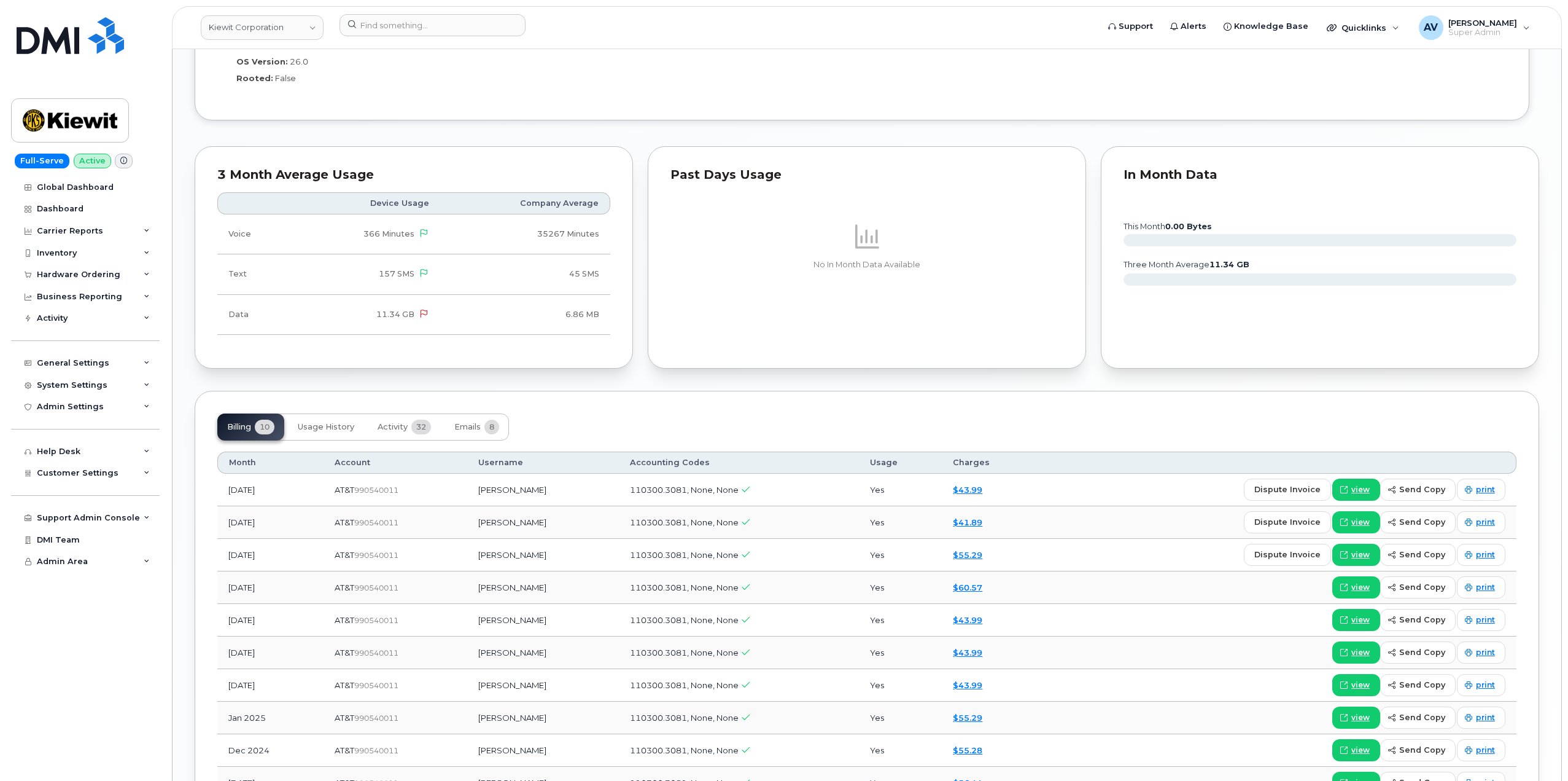
scroll to position [1167, 0]
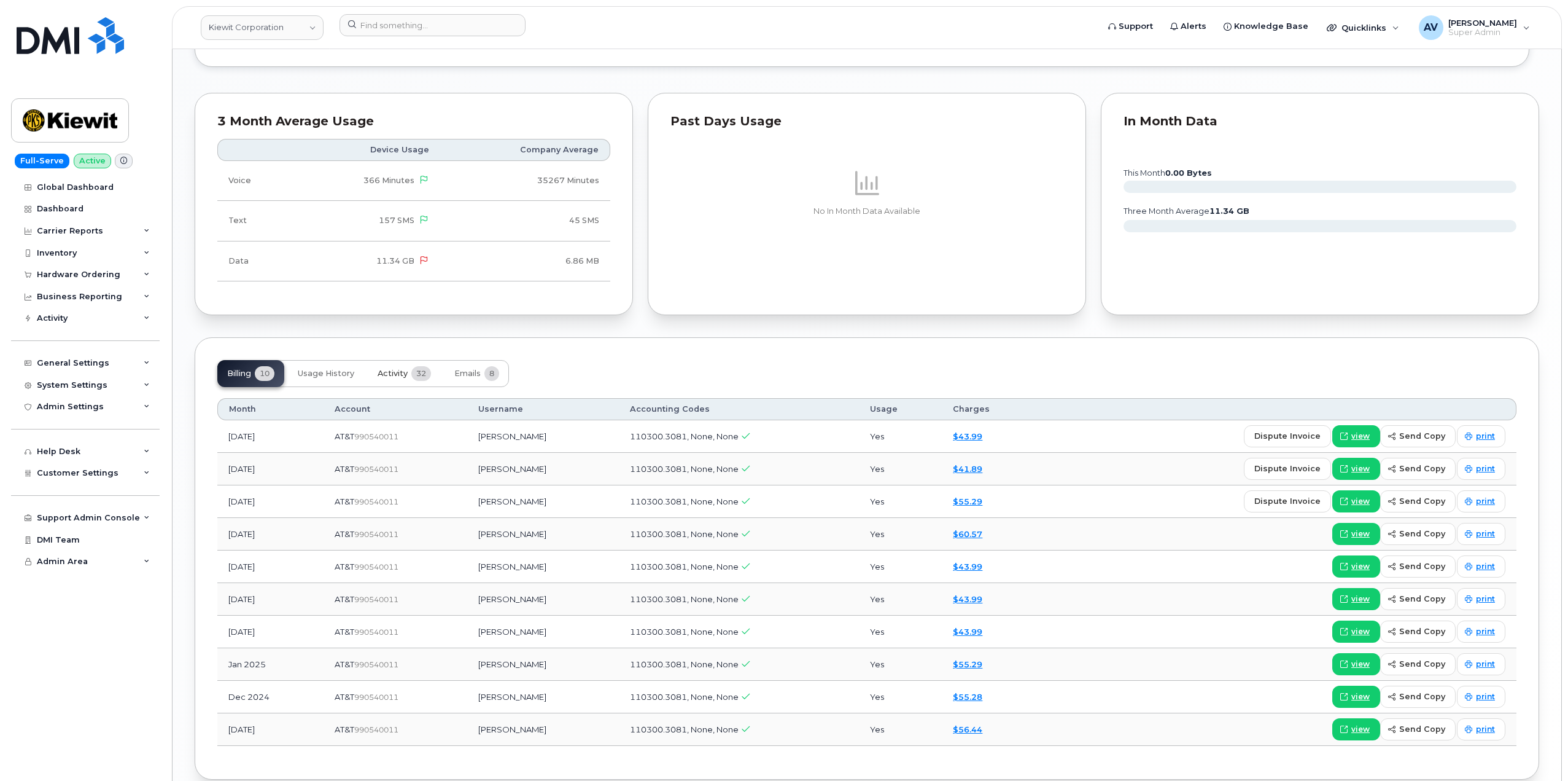
click at [398, 380] on button "Activity 32" at bounding box center [404, 374] width 73 height 27
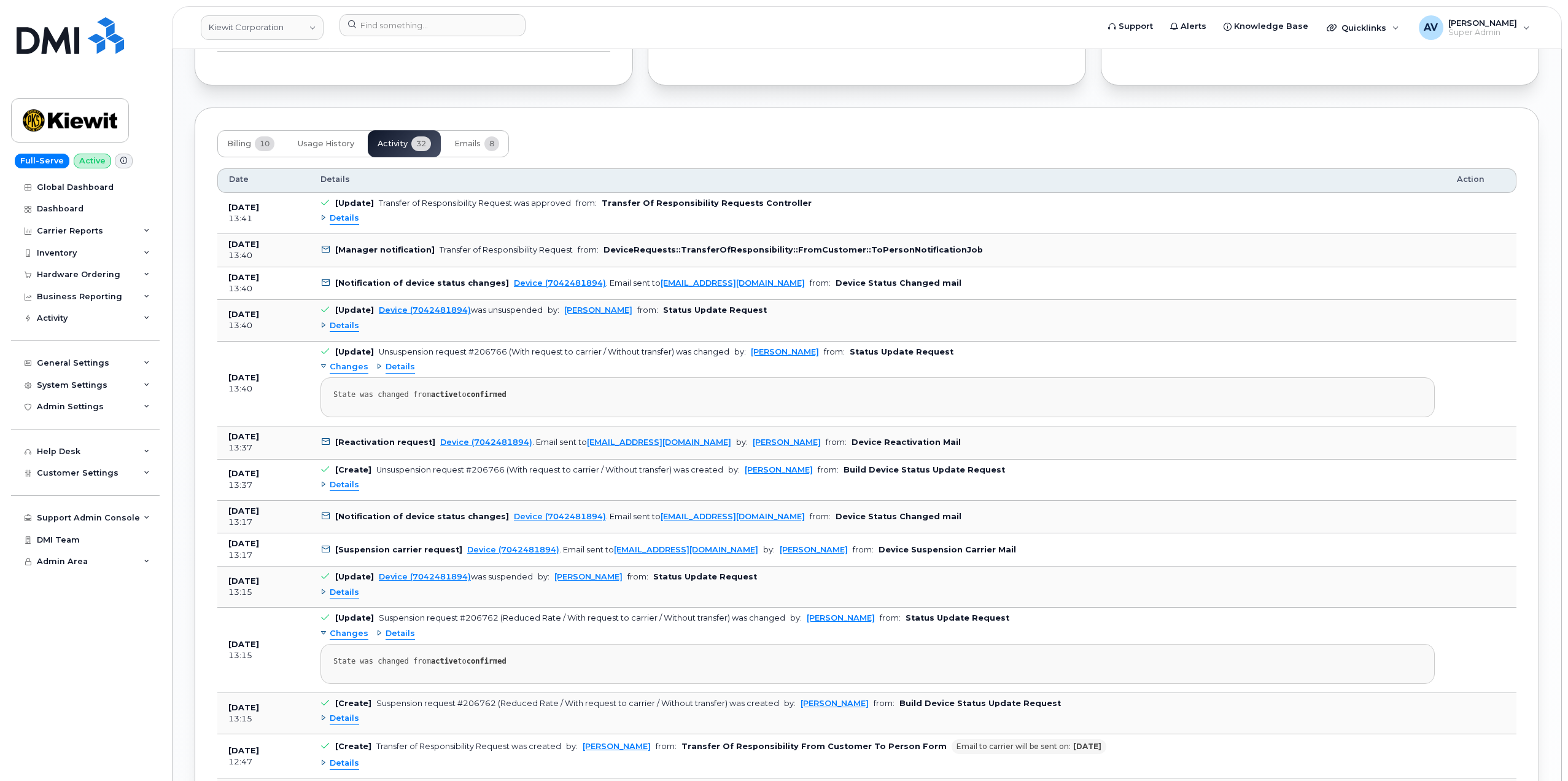
scroll to position [1413, 0]
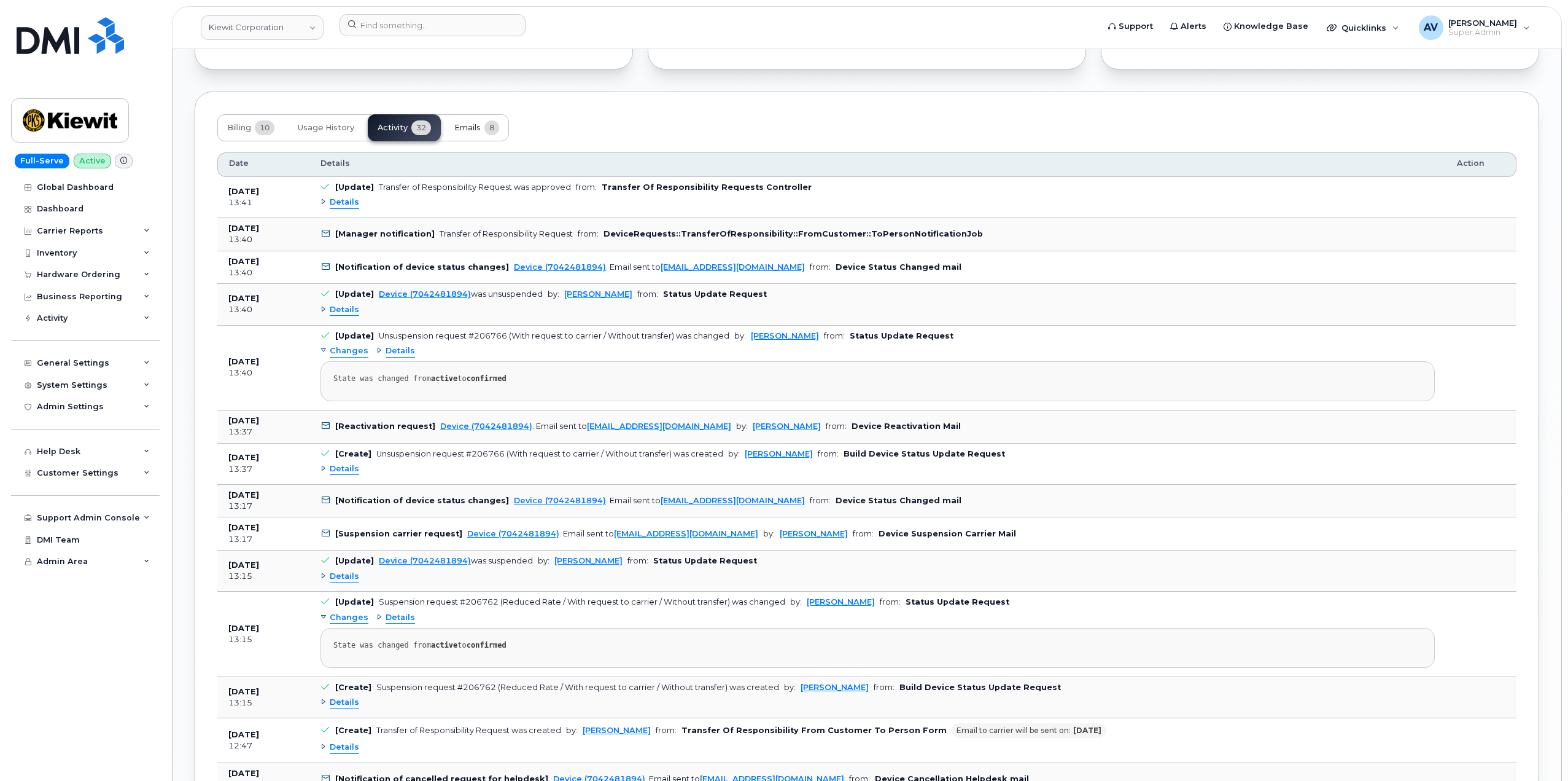
click at [471, 129] on span "Emails" at bounding box center [467, 128] width 27 height 10
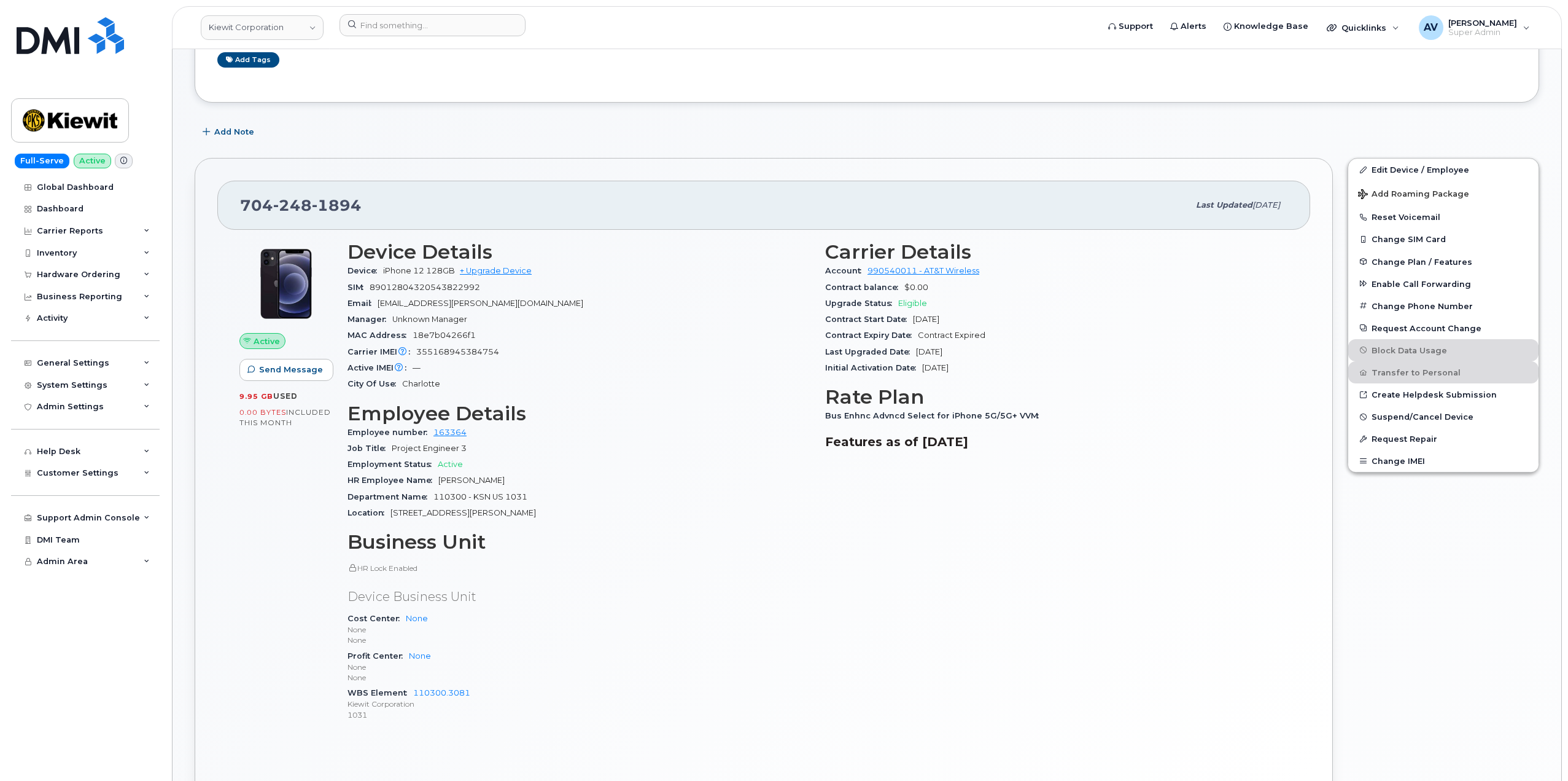
scroll to position [0, 0]
